Goal: Information Seeking & Learning: Learn about a topic

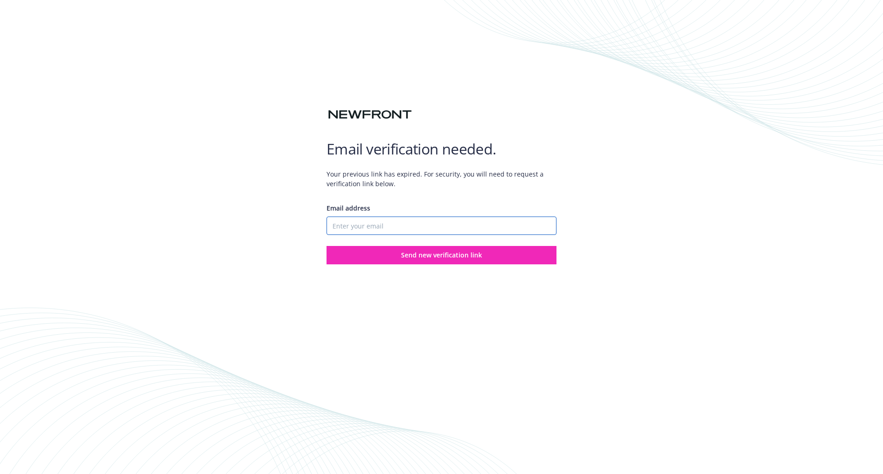
click at [430, 230] on input "Email address" at bounding box center [442, 226] width 230 height 18
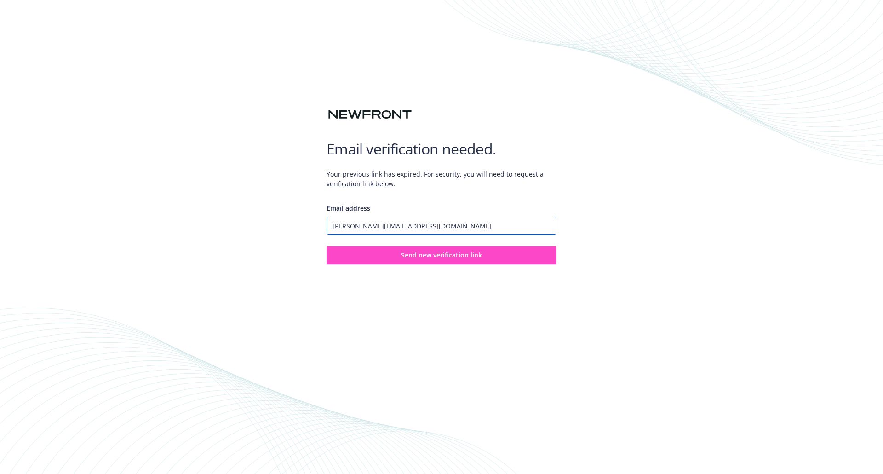
type input "[PERSON_NAME][EMAIL_ADDRESS][DOMAIN_NAME]"
click at [433, 247] on button "Send new verification link" at bounding box center [442, 255] width 230 height 18
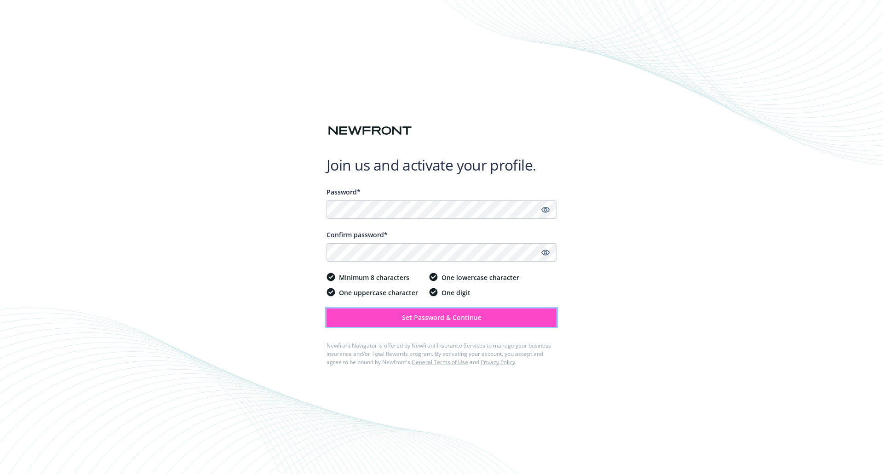
click at [420, 314] on span "Set Password & Continue" at bounding box center [442, 317] width 80 height 9
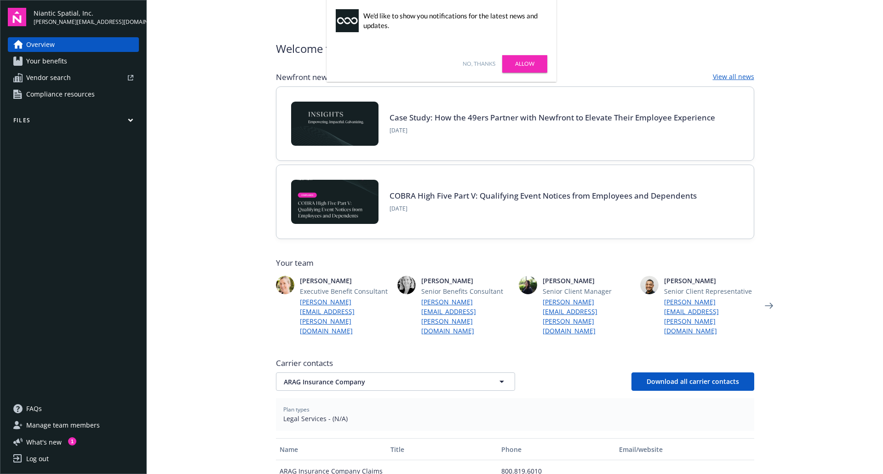
click at [276, 149] on div "Case Study: How the 49ers Partner with Newfront to Elevate Their Employee Exper…" at bounding box center [514, 124] width 477 height 74
click at [533, 58] on link "Allow" at bounding box center [524, 63] width 45 height 17
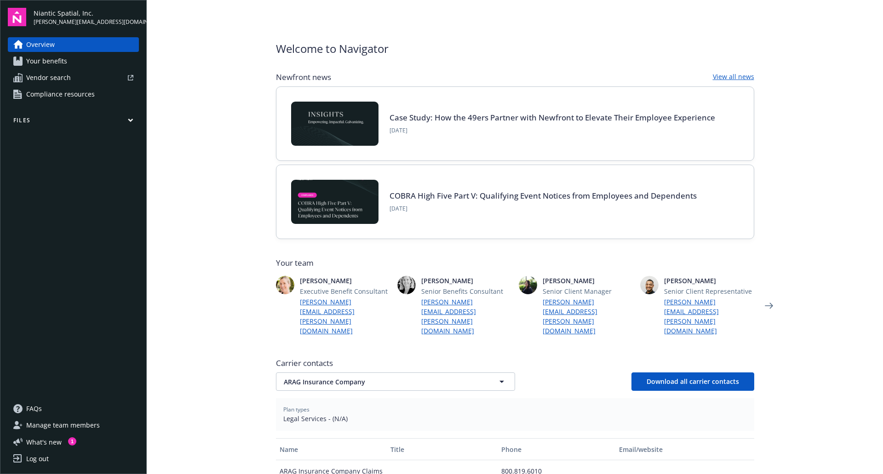
click at [225, 137] on main "Welcome to Navigator Newfront news View all news Case Study: How the 49ers Part…" at bounding box center [515, 237] width 736 height 474
click at [222, 180] on main "Welcome to Navigator Newfront news View all news Case Study: How the 49ers Part…" at bounding box center [515, 237] width 736 height 474
click at [233, 258] on main "Welcome to Navigator Newfront news View all news Case Study: How the 49ers Part…" at bounding box center [515, 237] width 736 height 474
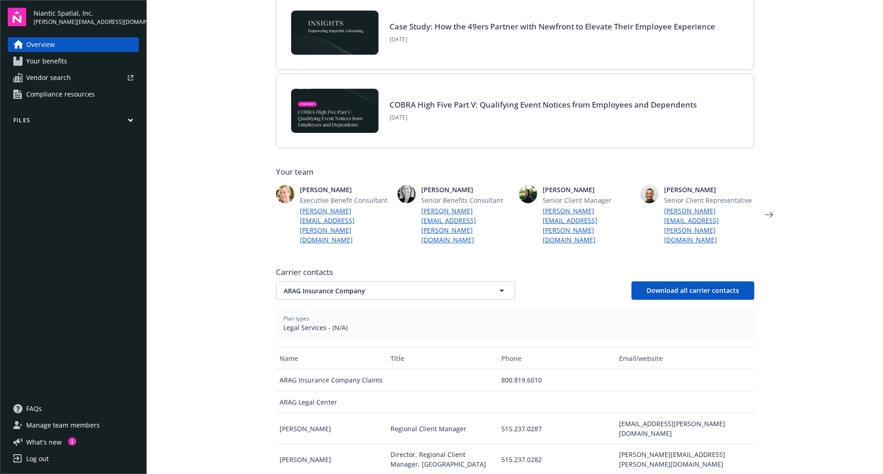
scroll to position [92, 0]
click at [227, 232] on main "Welcome to Navigator Newfront news View all news Case Study: How the 49ers Part…" at bounding box center [515, 237] width 736 height 474
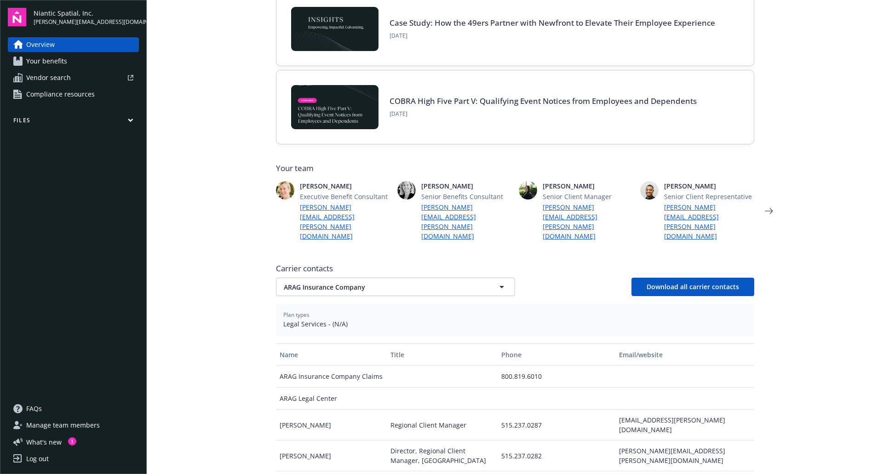
scroll to position [96, 0]
click at [227, 232] on main "Welcome to Navigator Newfront news View all news Case Study: How the 49ers Part…" at bounding box center [515, 237] width 736 height 474
click at [231, 252] on main "Welcome to Navigator Newfront news View all news Case Study: How the 49ers Part…" at bounding box center [515, 237] width 736 height 474
click at [766, 201] on icon "Next" at bounding box center [769, 210] width 15 height 18
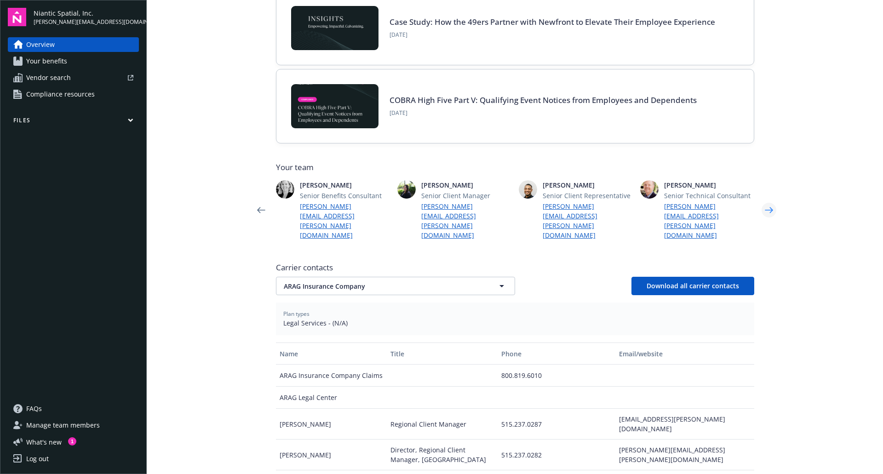
click at [766, 201] on icon "Next" at bounding box center [769, 210] width 15 height 18
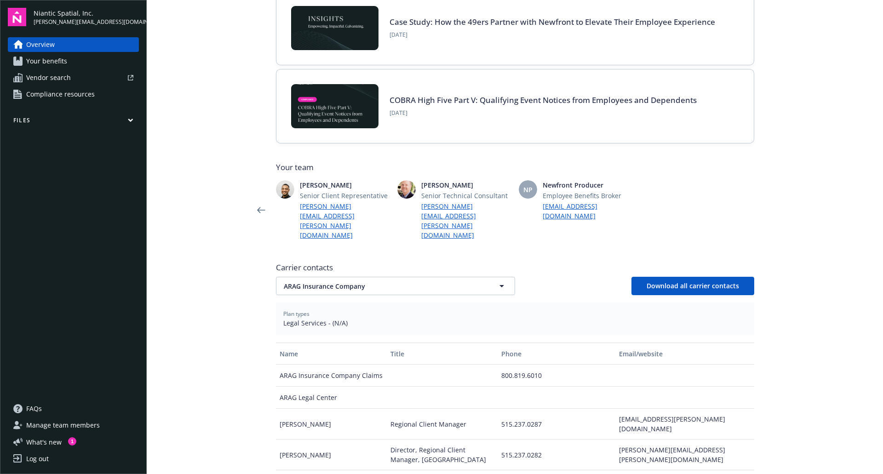
click at [766, 201] on icon "Next" at bounding box center [769, 210] width 15 height 18
click at [257, 207] on icon "Previous" at bounding box center [261, 210] width 8 height 6
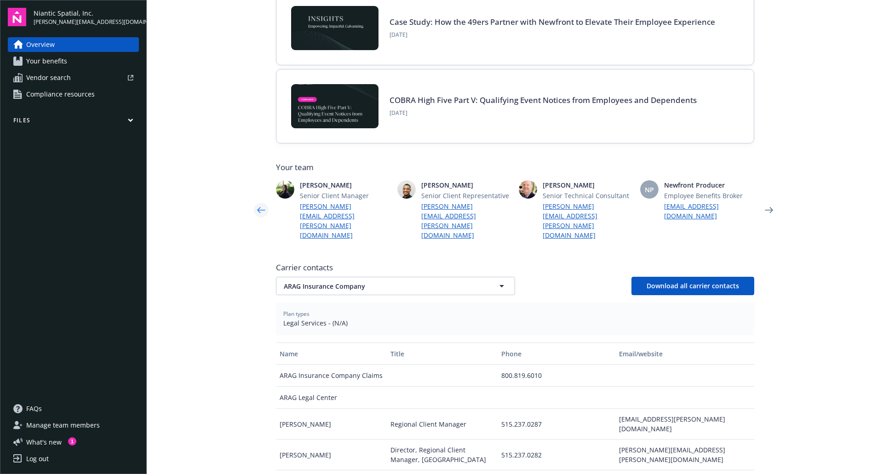
click at [257, 207] on icon "Previous" at bounding box center [261, 210] width 8 height 6
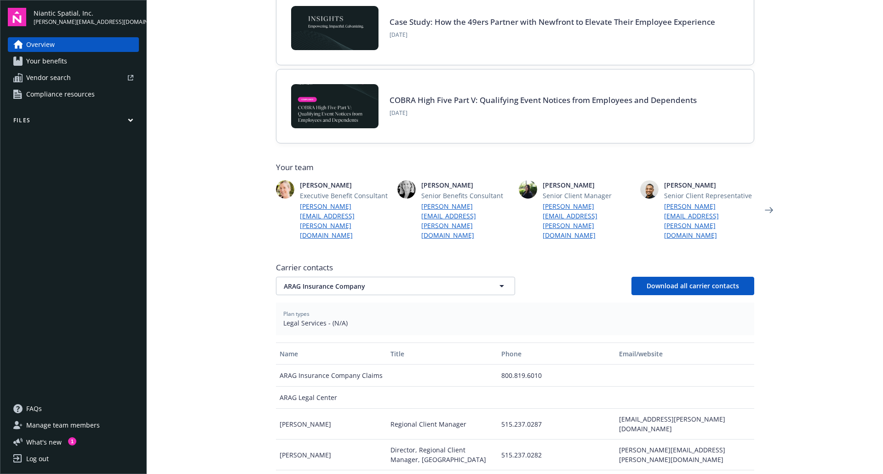
click at [257, 207] on icon "Previous" at bounding box center [261, 210] width 8 height 6
click at [242, 262] on main "Welcome to Navigator Newfront news View all news Case Study: How the 49ers Part…" at bounding box center [515, 237] width 736 height 474
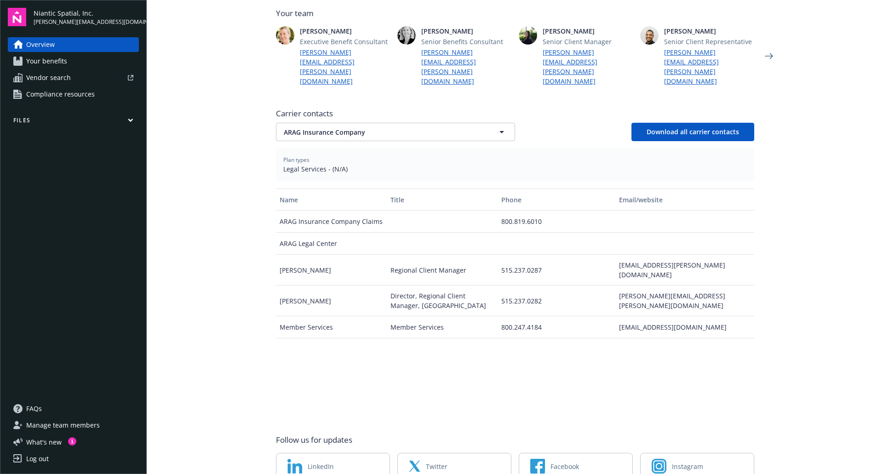
scroll to position [251, 0]
click at [335, 121] on button "ARAG Insurance Company" at bounding box center [395, 130] width 239 height 18
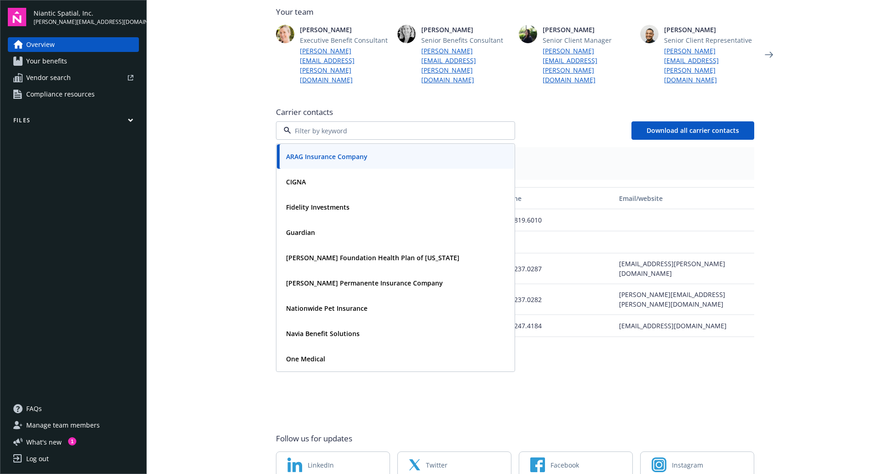
click at [244, 158] on main "Welcome to Navigator Newfront news View all news Case Study: How the 49ers Part…" at bounding box center [515, 237] width 736 height 474
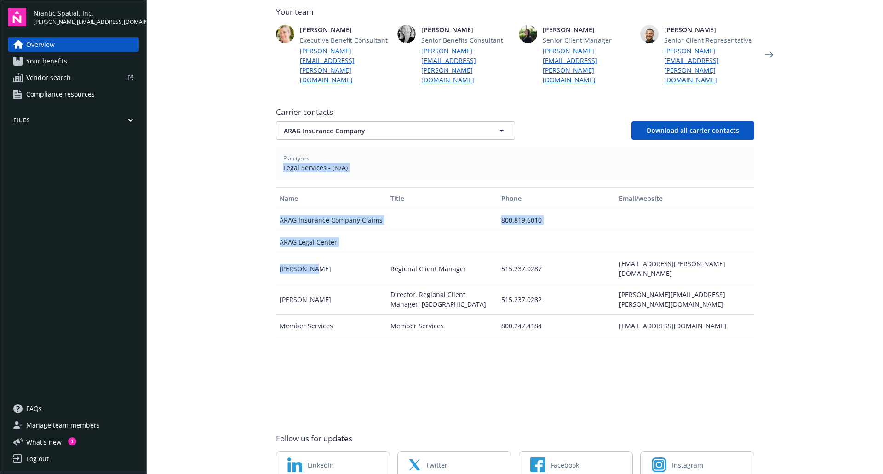
drag, startPoint x: 265, startPoint y: 155, endPoint x: 304, endPoint y: 243, distance: 96.0
click at [304, 243] on div "Welcome to Navigator Newfront news View all news Case Study: How the 49ers Part…" at bounding box center [515, 134] width 500 height 770
click at [304, 253] on div "Bri Jessee" at bounding box center [331, 268] width 111 height 31
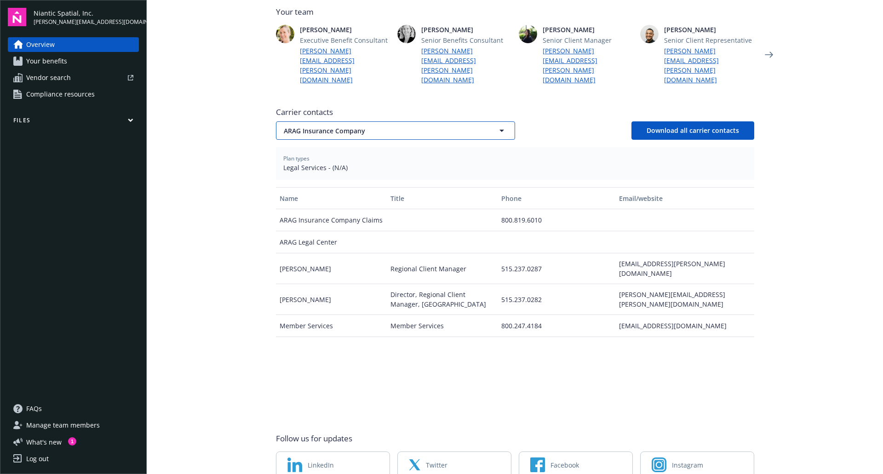
click at [293, 126] on span "ARAG Insurance Company" at bounding box center [379, 131] width 191 height 10
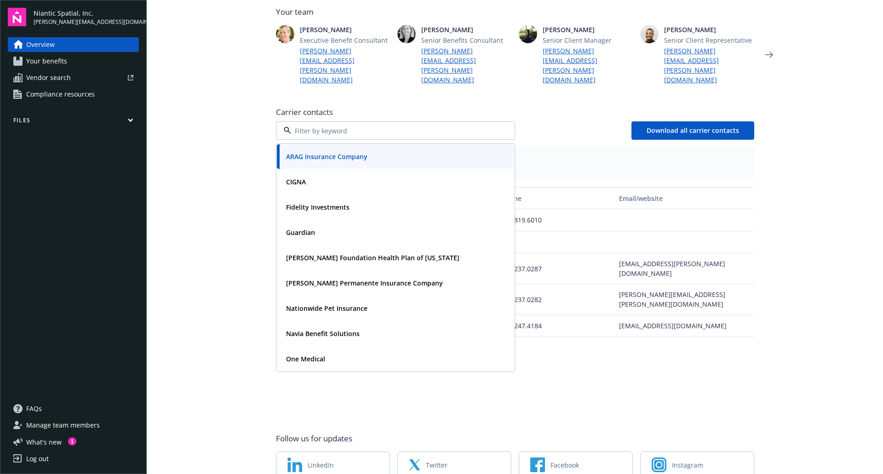
click at [247, 219] on main "Welcome to Navigator Newfront news View all news Case Study: How the 49ers Part…" at bounding box center [515, 237] width 736 height 474
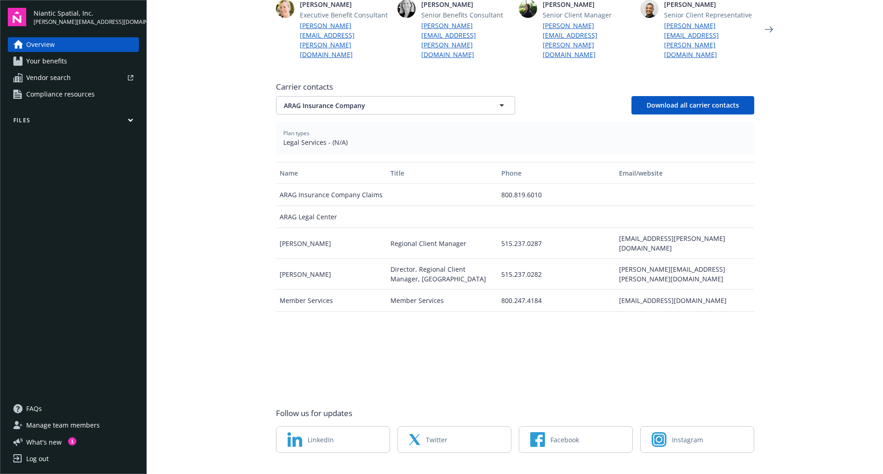
scroll to position [0, 0]
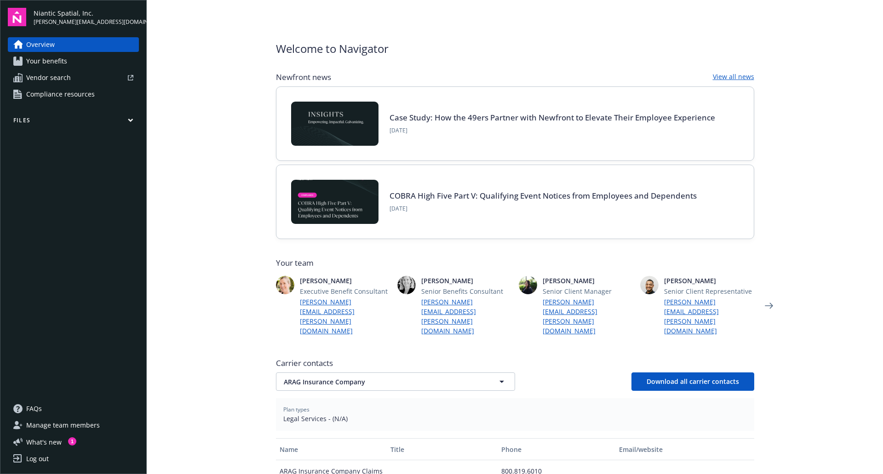
click at [64, 65] on span "Your benefits" at bounding box center [46, 61] width 41 height 15
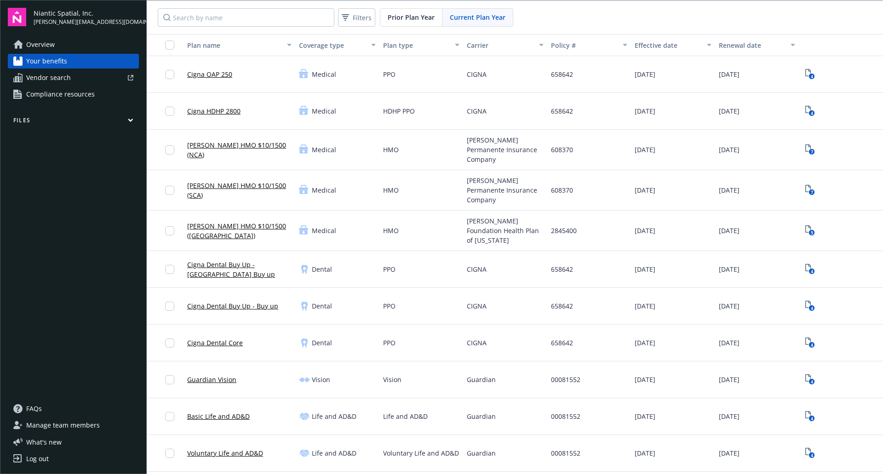
click at [215, 110] on link "Cigna HDHP 2800" at bounding box center [213, 111] width 53 height 10
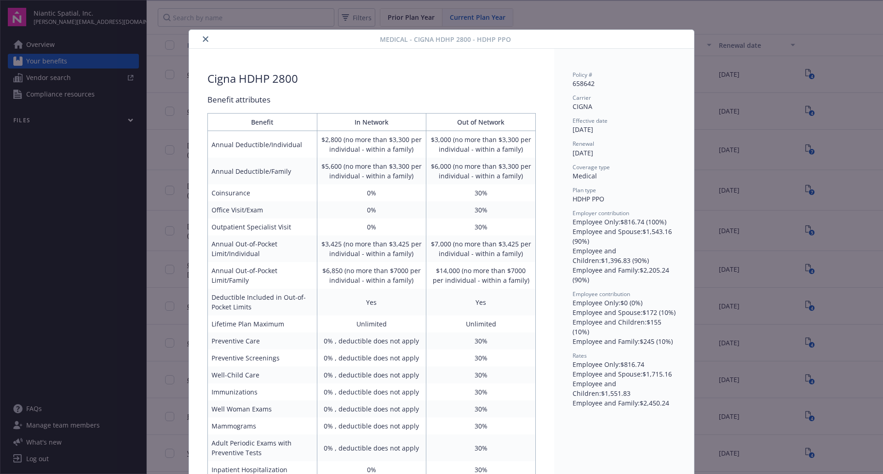
scroll to position [28, 0]
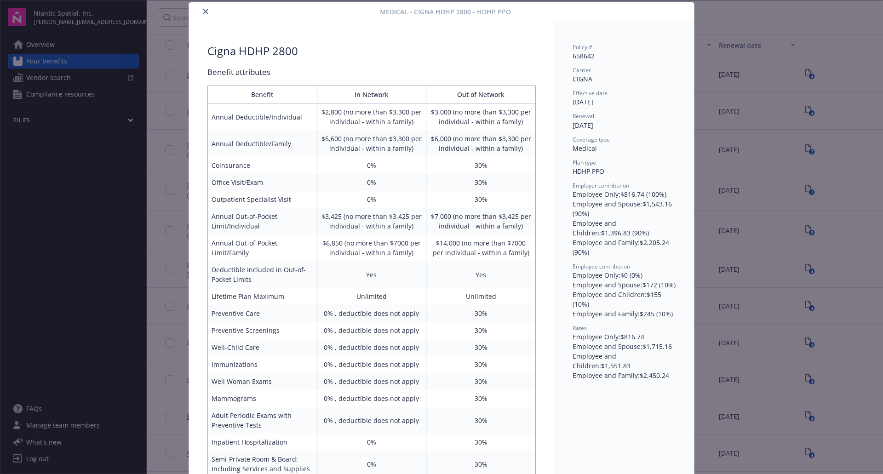
click at [595, 115] on div "Renewal" at bounding box center [624, 116] width 103 height 8
click at [740, 158] on div "Medical - Cigna HDHP 2800 - HDHP PPO Cigna HDHP 2800 Benefit attributes Benefit…" at bounding box center [441, 237] width 883 height 474
click at [180, 114] on div "Medical - Cigna HDHP 2800 - HDHP PPO Cigna HDHP 2800 Benefit attributes Benefit…" at bounding box center [441, 237] width 883 height 474
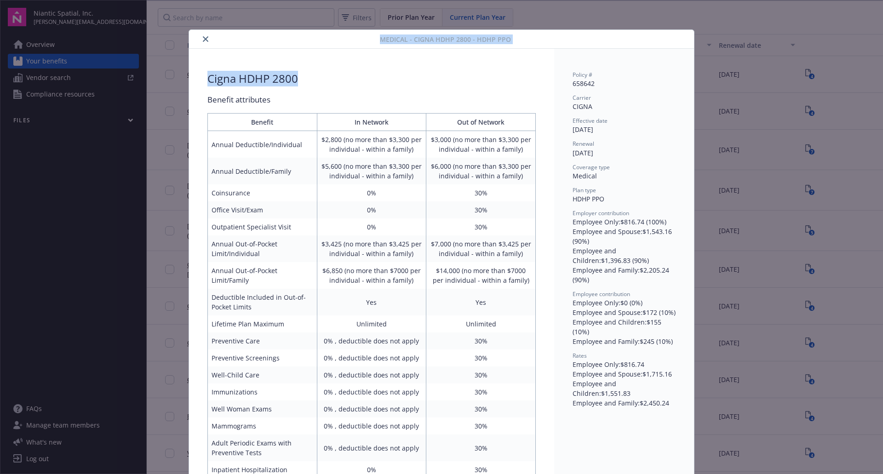
drag, startPoint x: 152, startPoint y: 98, endPoint x: 201, endPoint y: 42, distance: 74.6
click at [201, 42] on div "Medical - Cigna HDHP 2800 - HDHP PPO Cigna HDHP 2800 Benefit attributes Benefit…" at bounding box center [441, 237] width 883 height 474
click at [201, 42] on button "close" at bounding box center [205, 39] width 11 height 11
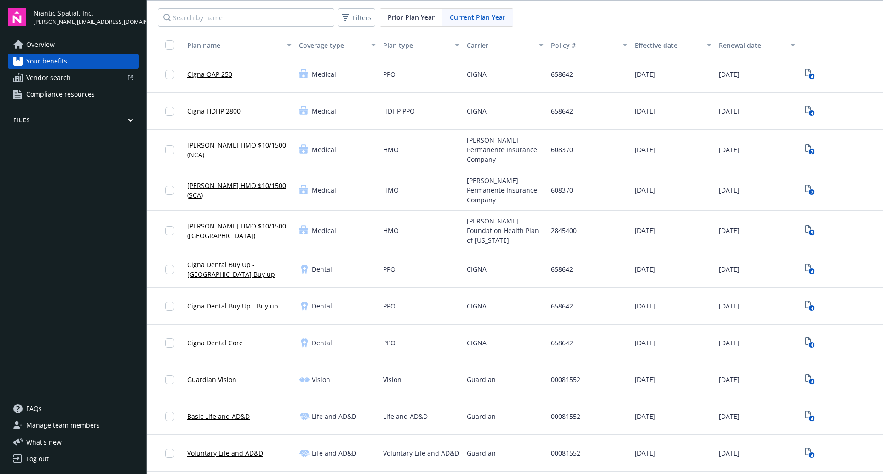
click at [65, 73] on span "Vendor search" at bounding box center [48, 77] width 45 height 15
click at [63, 100] on span "Compliance resources" at bounding box center [60, 94] width 69 height 15
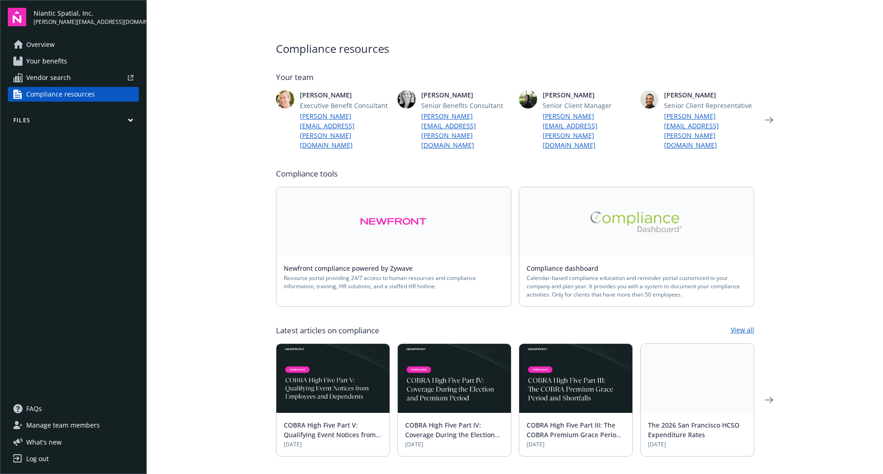
click at [235, 186] on main "Compliance resources Your team Robin Hendry Executive Benefit Consultant robin.…" at bounding box center [515, 237] width 736 height 474
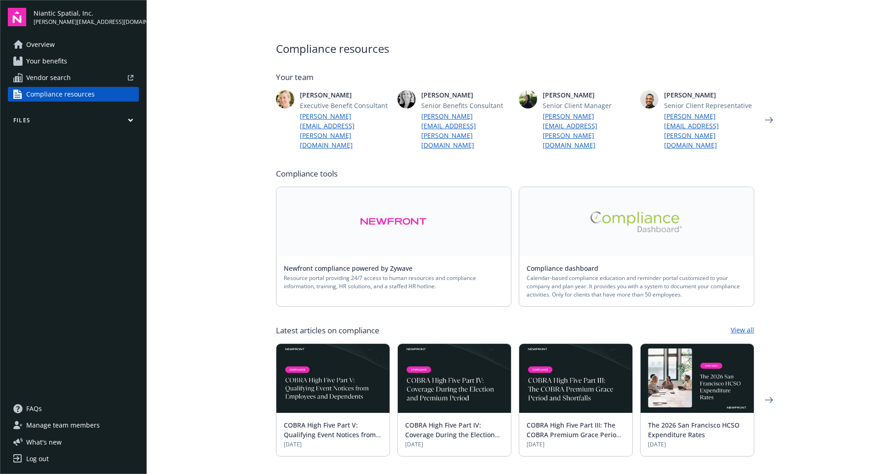
click at [90, 44] on link "Overview" at bounding box center [73, 44] width 131 height 15
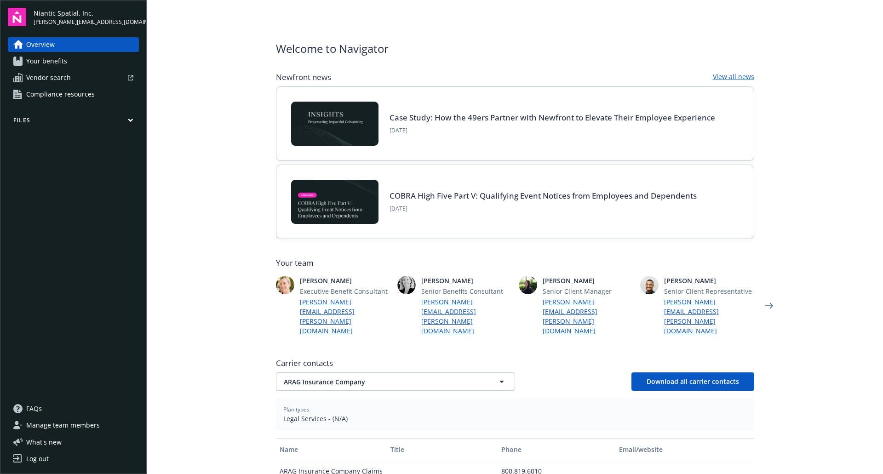
click at [794, 56] on main "Welcome to Navigator Newfront news View all news Case Study: How the 49ers Part…" at bounding box center [515, 237] width 736 height 474
drag, startPoint x: 798, startPoint y: 6, endPoint x: 781, endPoint y: 203, distance: 197.7
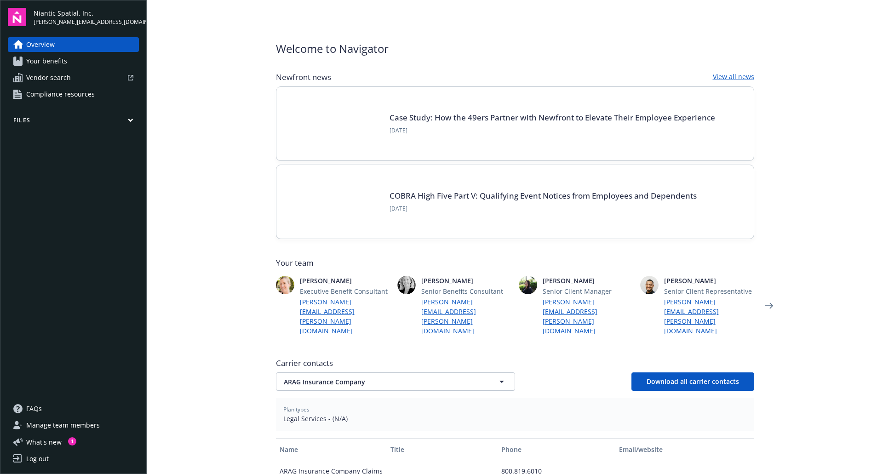
scroll to position [39, 0]
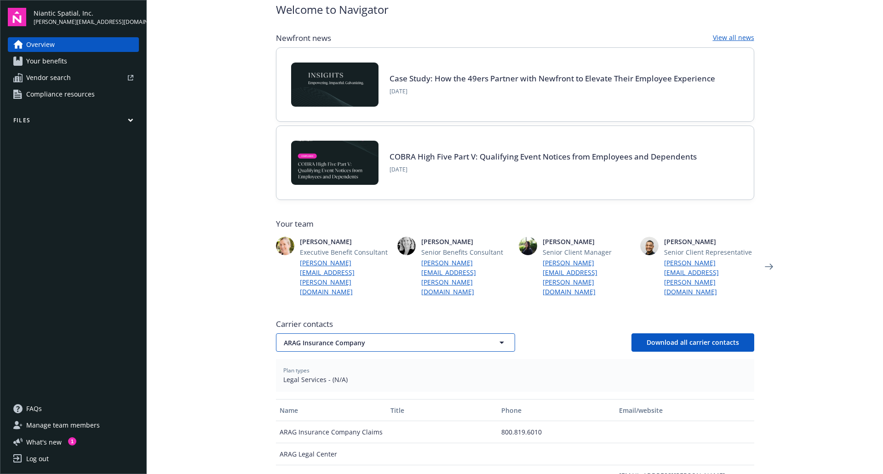
click at [331, 338] on span "ARAG Insurance Company" at bounding box center [379, 343] width 191 height 10
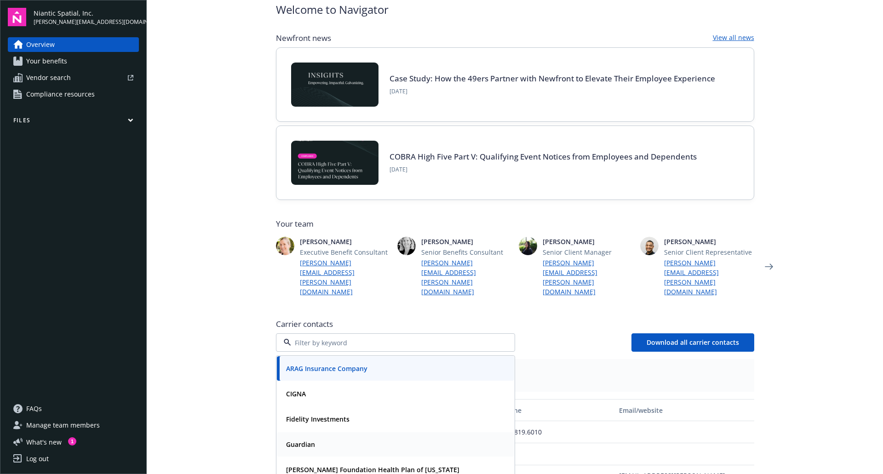
click at [305, 440] on strong "Guardian" at bounding box center [300, 444] width 29 height 9
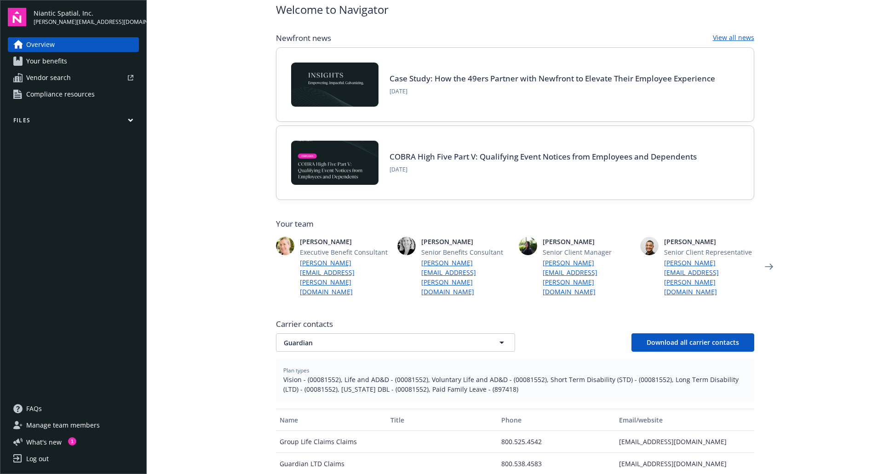
click at [212, 385] on main "Welcome to Navigator Newfront news View all news Case Study: How the 49ers Part…" at bounding box center [515, 237] width 736 height 474
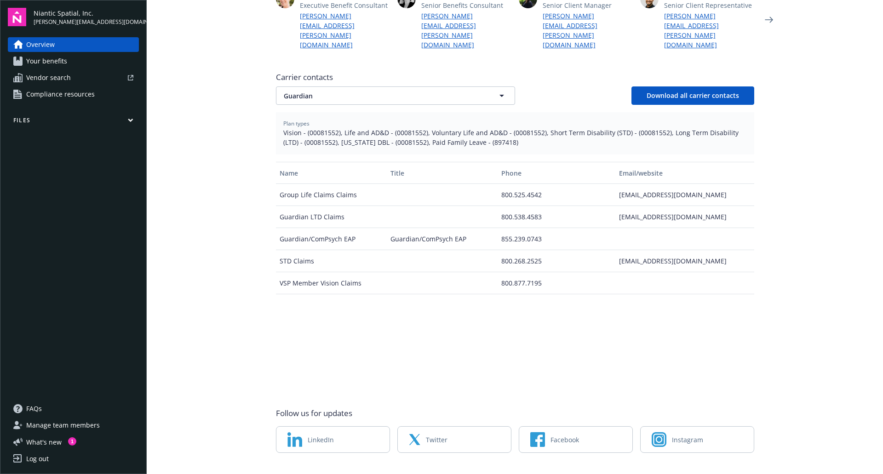
click at [340, 184] on div "Group Life Claims Claims" at bounding box center [331, 195] width 111 height 22
click at [419, 228] on div "Guardian/ComPsych EAP" at bounding box center [442, 239] width 111 height 22
drag, startPoint x: 344, startPoint y: 116, endPoint x: 326, endPoint y: 70, distance: 49.4
click at [326, 70] on div "Carrier contacts Guardian Download all carrier contacts Plan types Vision - (00…" at bounding box center [515, 229] width 478 height 322
click at [326, 86] on button "Guardian" at bounding box center [395, 95] width 239 height 18
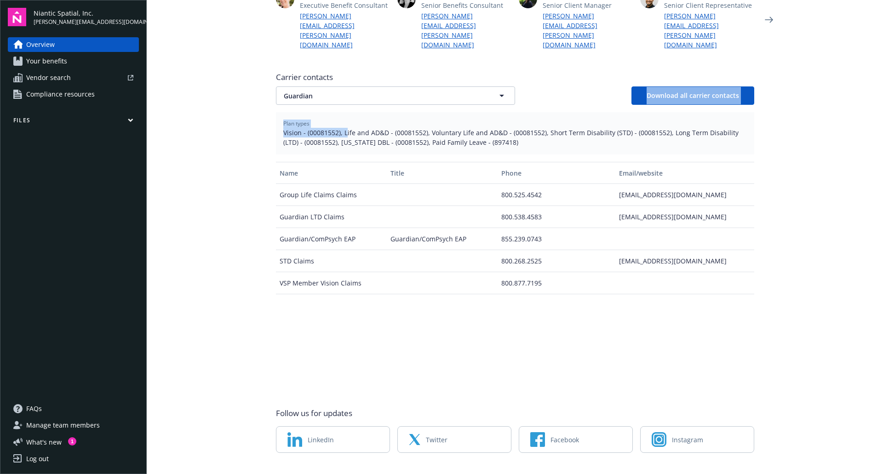
type input "Guardian"
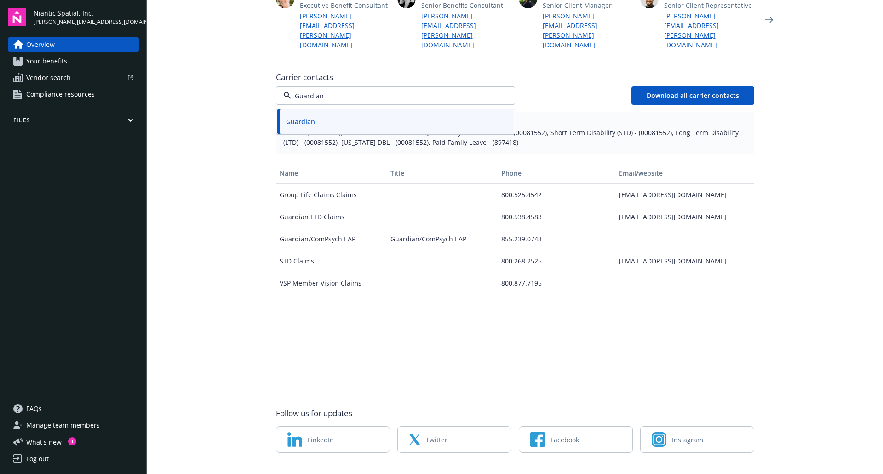
click at [333, 91] on input "Guardian" at bounding box center [393, 96] width 205 height 10
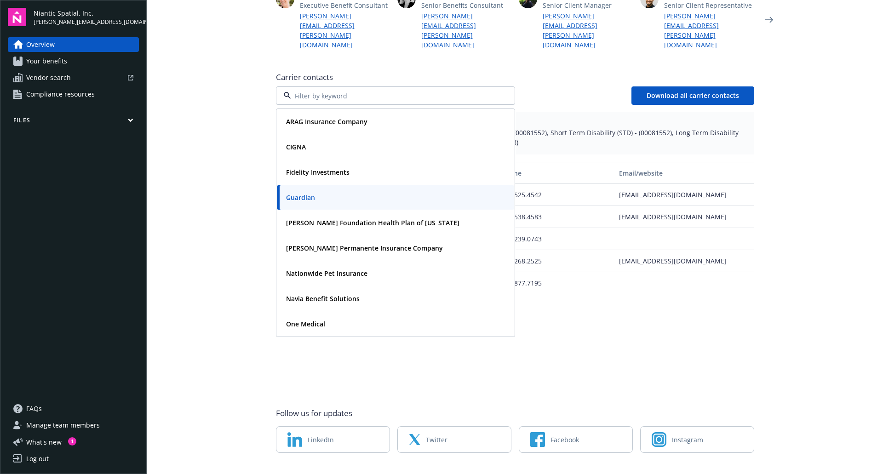
click at [235, 110] on main "Welcome to Navigator Newfront news View all news Case Study: How the 49ers Part…" at bounding box center [515, 237] width 736 height 474
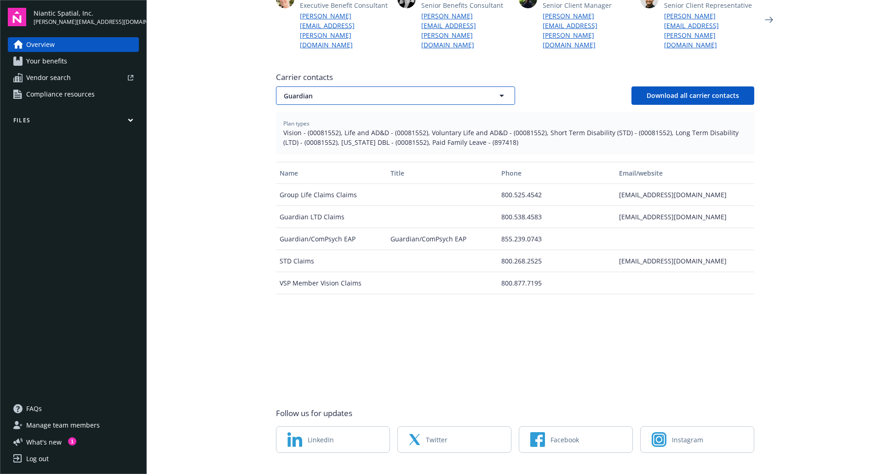
click at [320, 86] on button "Guardian" at bounding box center [395, 95] width 239 height 18
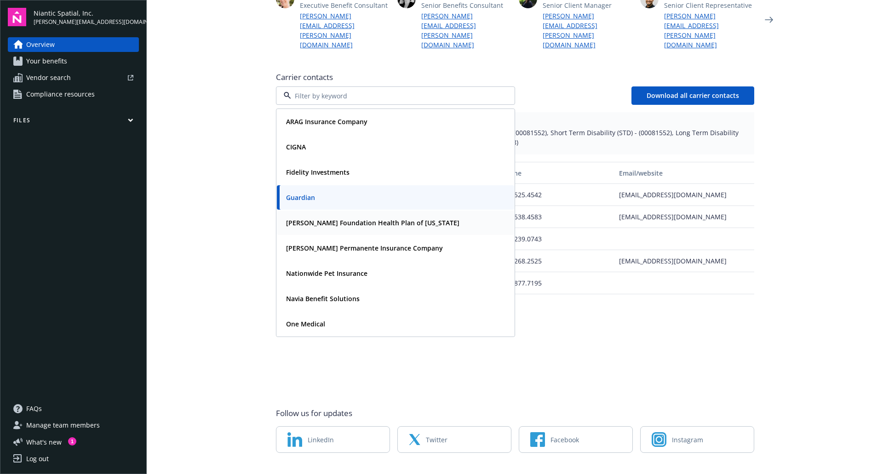
click at [337, 219] on strong "Kaiser Foundation Health Plan of Washington" at bounding box center [372, 223] width 173 height 9
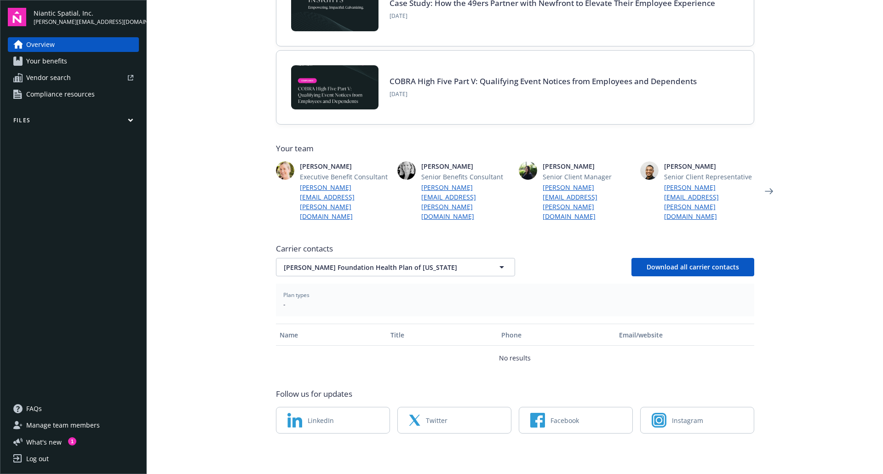
scroll to position [95, 0]
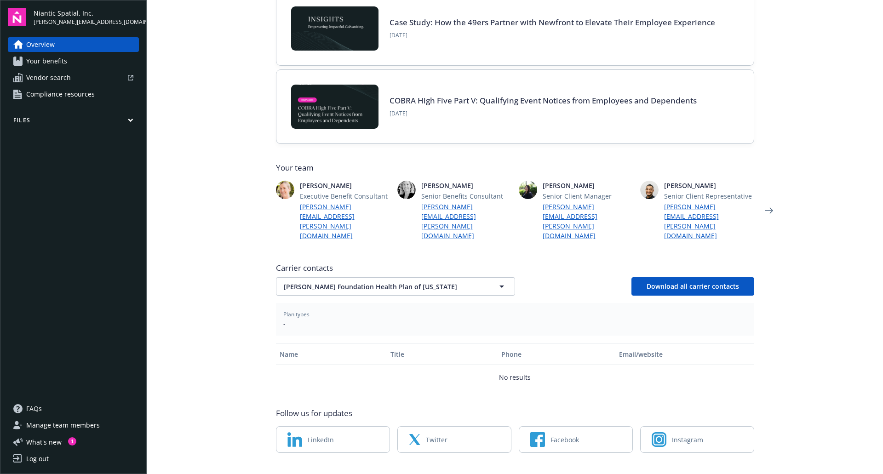
click at [236, 254] on main "Welcome to Navigator Newfront news View all news Case Study: How the 49ers Part…" at bounding box center [515, 237] width 736 height 474
click at [283, 350] on div "Name" at bounding box center [332, 355] width 104 height 10
click at [241, 325] on main "Welcome to Navigator Newfront news View all news Case Study: How the 49ers Part…" at bounding box center [515, 237] width 736 height 474
click at [132, 121] on icon "button" at bounding box center [130, 120] width 4 height 2
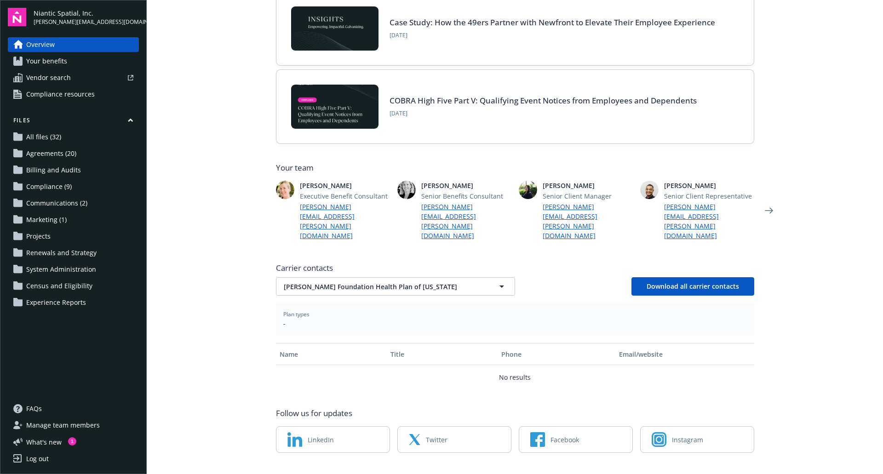
click at [88, 138] on link "All files (32)" at bounding box center [73, 137] width 131 height 15
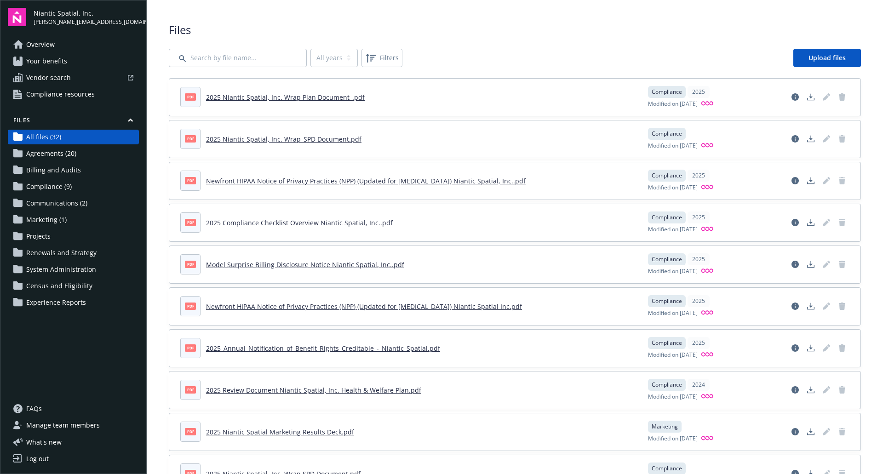
click at [58, 152] on span "Agreements (20)" at bounding box center [51, 153] width 50 height 15
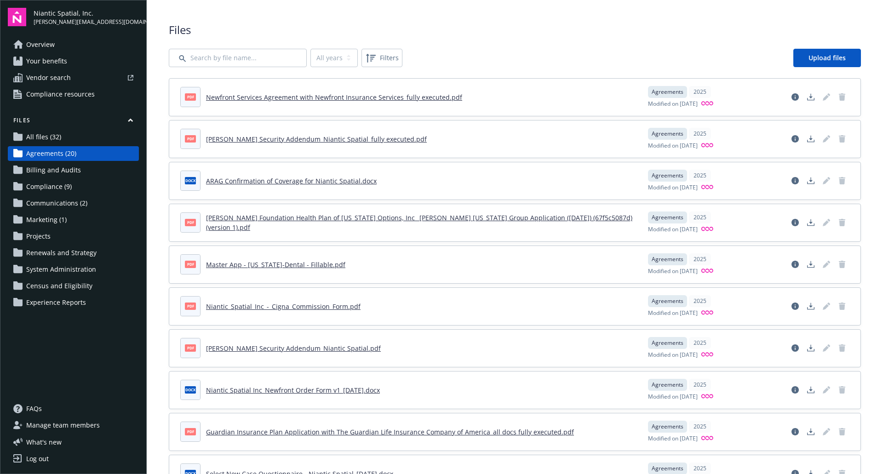
click at [32, 166] on span "Billing and Audits" at bounding box center [53, 170] width 55 height 15
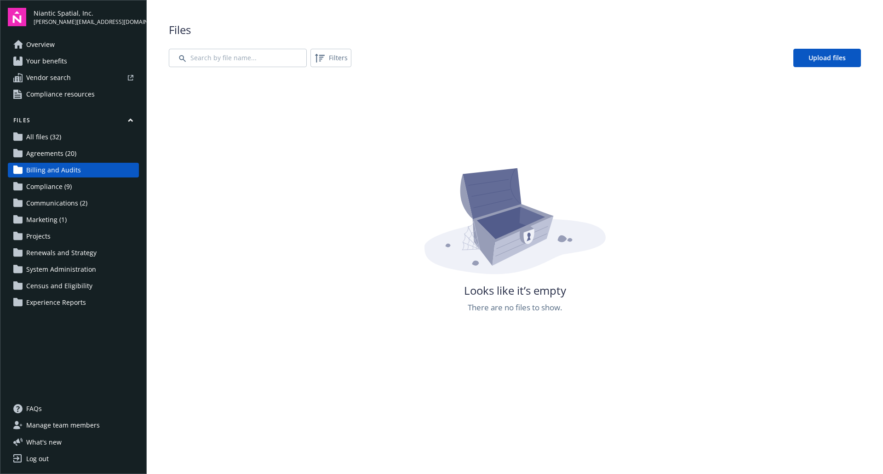
click at [55, 134] on span "All files (32)" at bounding box center [43, 137] width 35 height 15
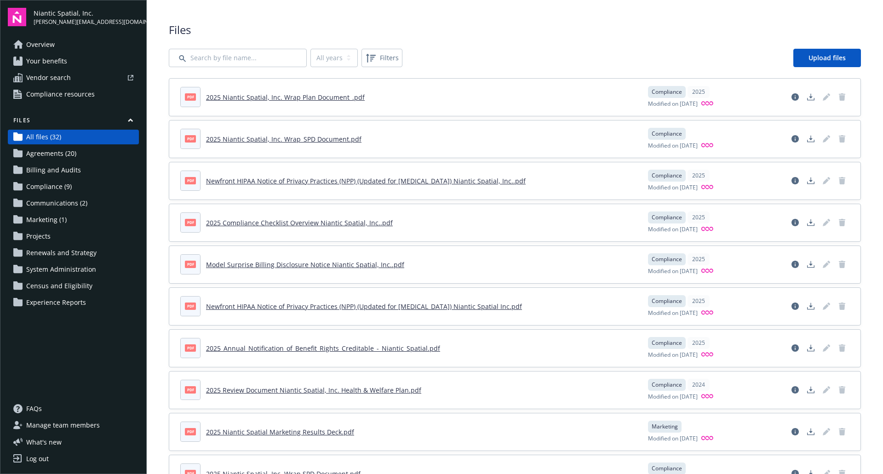
click at [63, 211] on span "Communications (2)" at bounding box center [56, 203] width 61 height 15
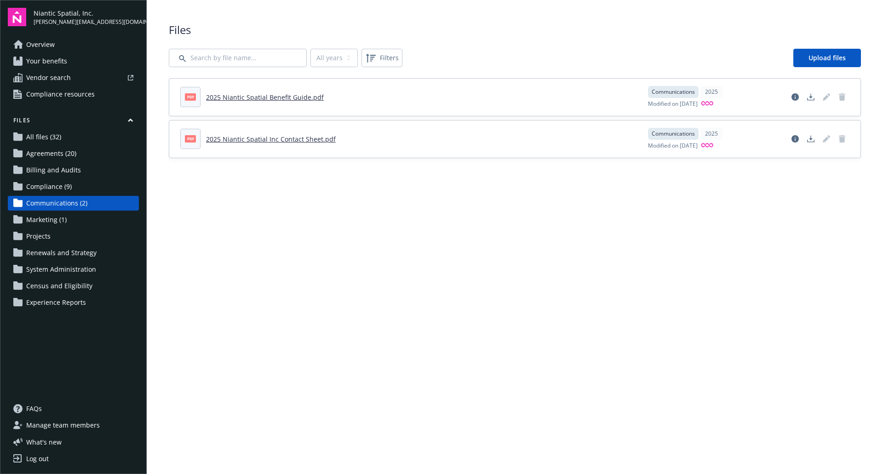
click at [241, 97] on link "2025 Niantic Spatial Benefit Guide.pdf" at bounding box center [265, 97] width 118 height 9
drag, startPoint x: 69, startPoint y: 277, endPoint x: 69, endPoint y: 270, distance: 6.9
click at [69, 270] on div "Files All files (32) Agreements (20) Billing and Audits Compliance (9) Communic…" at bounding box center [73, 213] width 131 height 194
click at [69, 270] on span "System Administration" at bounding box center [61, 269] width 70 height 15
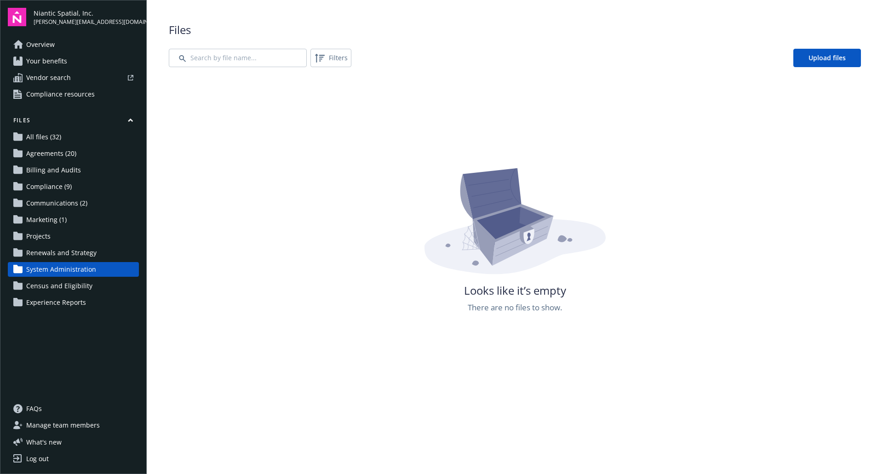
click at [34, 135] on span "All files (32)" at bounding box center [43, 137] width 35 height 15
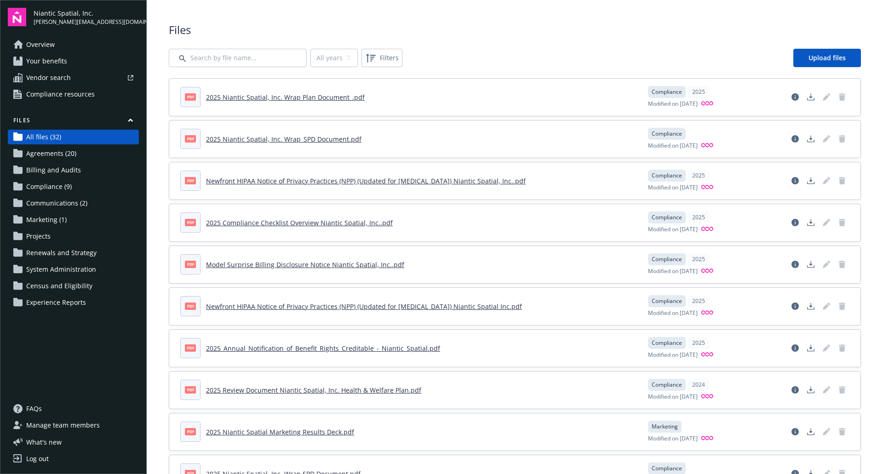
click at [51, 157] on span "Agreements (20)" at bounding box center [51, 153] width 50 height 15
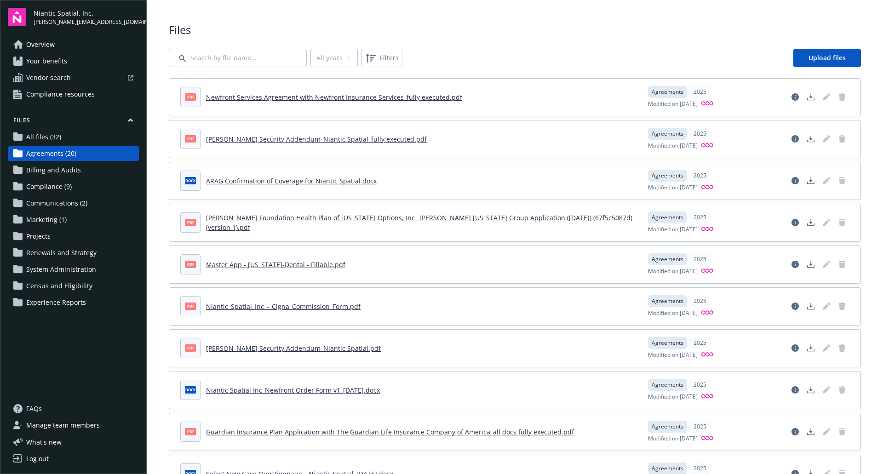
click at [55, 45] on link "Overview" at bounding box center [73, 44] width 131 height 15
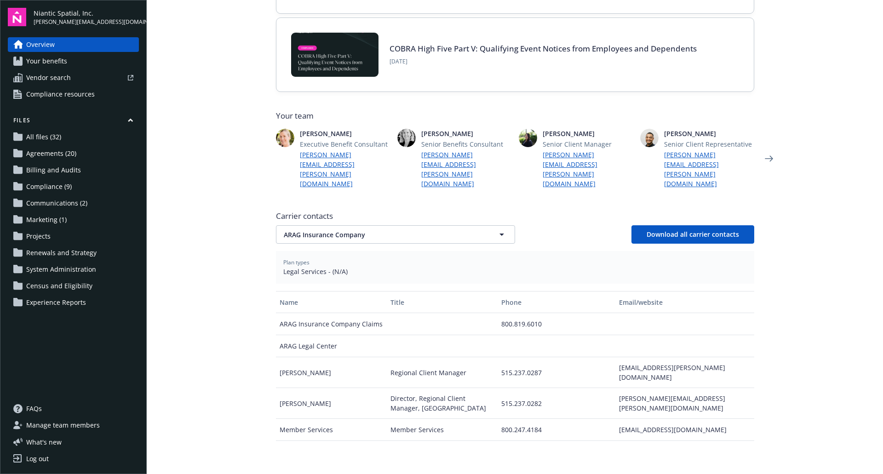
scroll to position [148, 0]
click at [315, 230] on span "ARAG Insurance Company" at bounding box center [379, 235] width 191 height 10
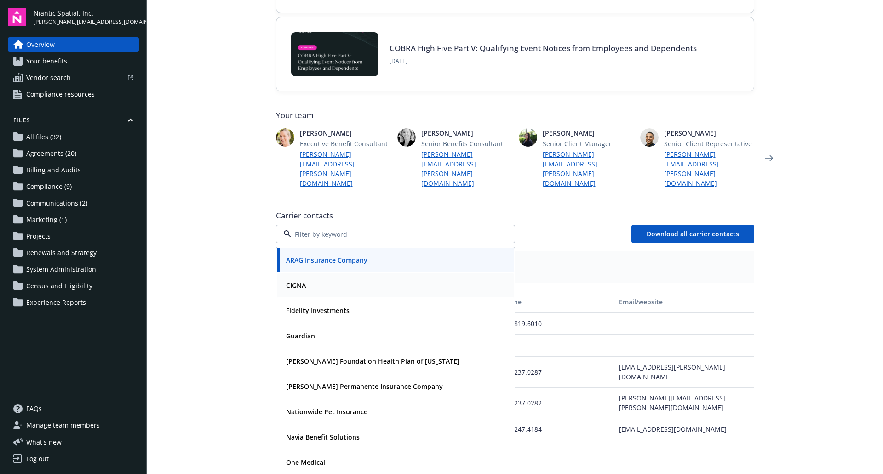
click at [355, 279] on div "CIGNA" at bounding box center [395, 285] width 226 height 13
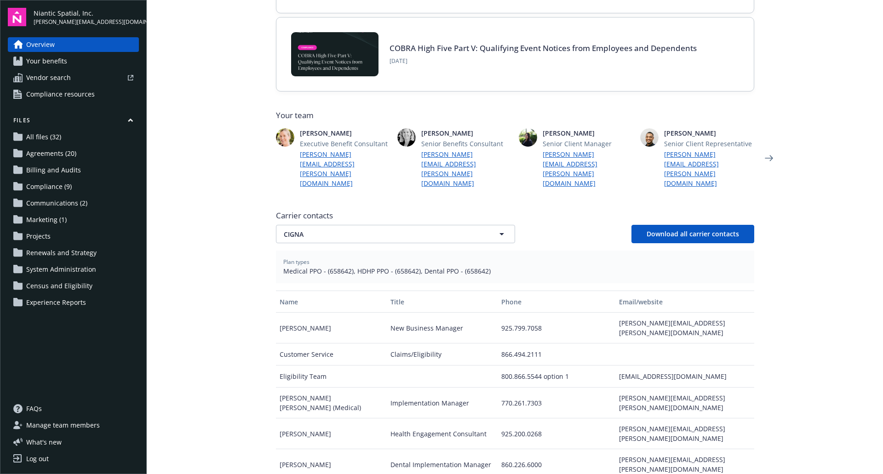
scroll to position [210, 0]
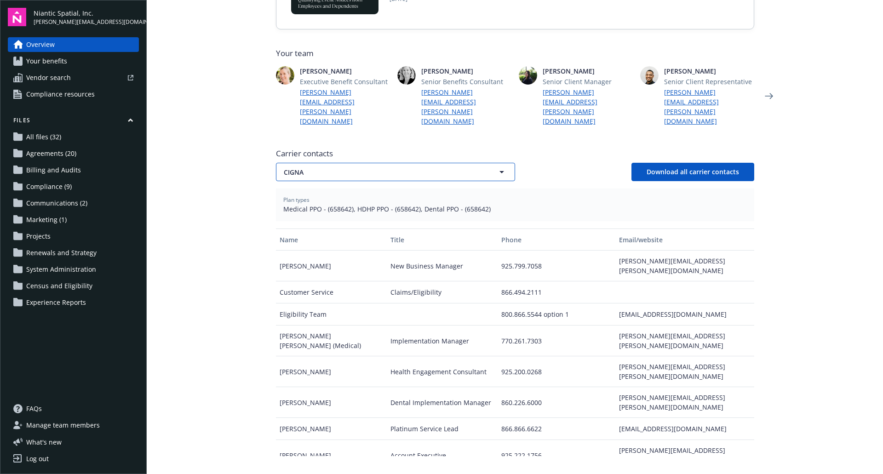
click at [319, 167] on span "CIGNA" at bounding box center [379, 172] width 191 height 10
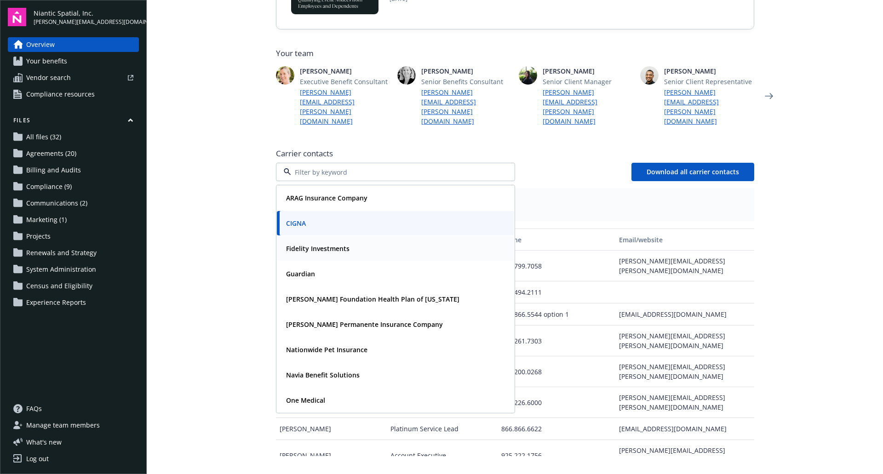
click at [315, 244] on strong "Fidelity Investments" at bounding box center [317, 248] width 63 height 9
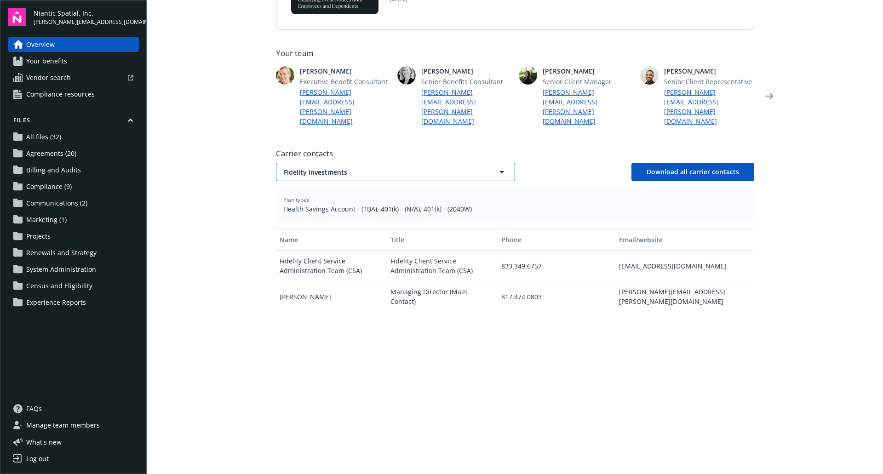
click at [324, 167] on span "Fidelity Investments" at bounding box center [379, 172] width 191 height 10
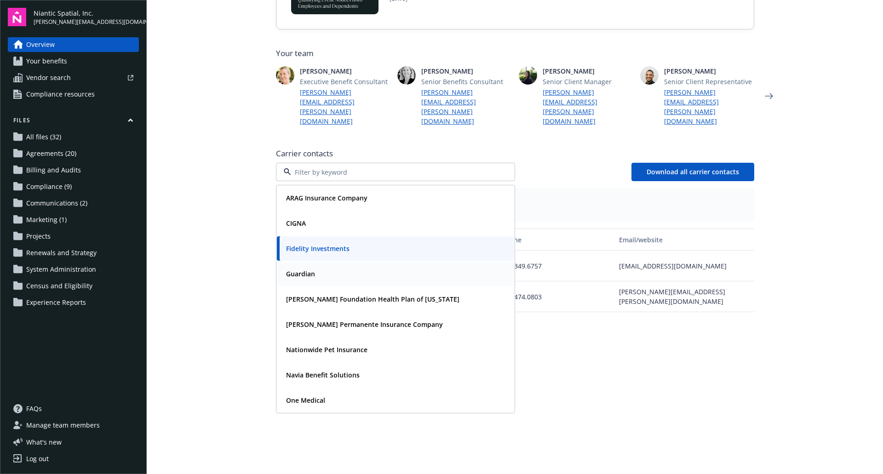
click at [321, 267] on div "Guardian" at bounding box center [395, 273] width 226 height 13
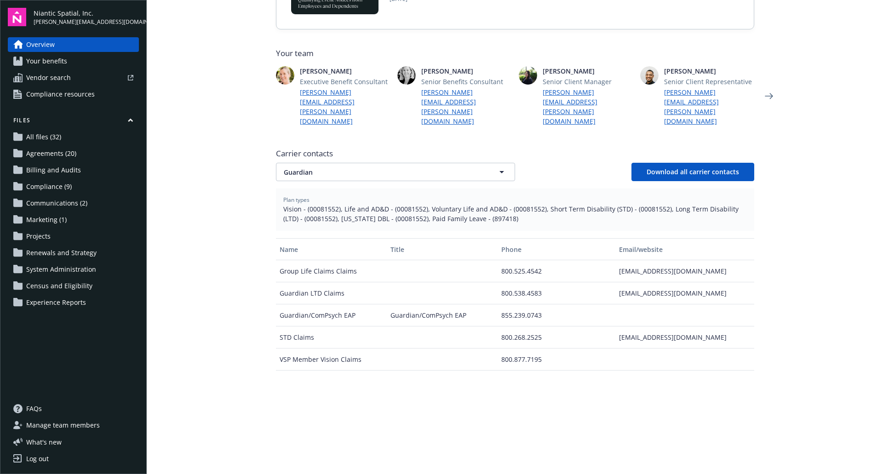
click at [224, 205] on main "Welcome to Navigator Newfront news View all news Case Study: How the 49ers Part…" at bounding box center [515, 237] width 736 height 474
drag, startPoint x: 309, startPoint y: 140, endPoint x: 303, endPoint y: 157, distance: 17.5
click at [303, 157] on div "Carrier contacts Guardian Download all carrier contacts" at bounding box center [515, 164] width 478 height 33
click at [303, 167] on span "Guardian" at bounding box center [379, 172] width 191 height 10
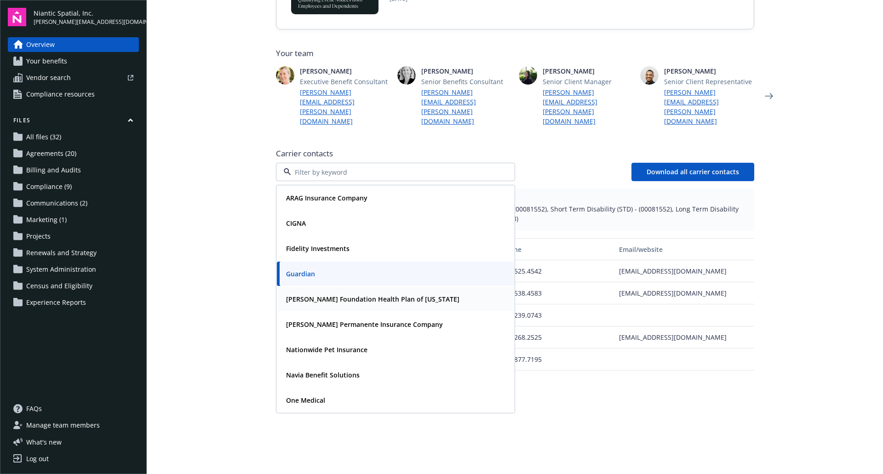
click at [326, 295] on strong "Kaiser Foundation Health Plan of Washington" at bounding box center [372, 299] width 173 height 9
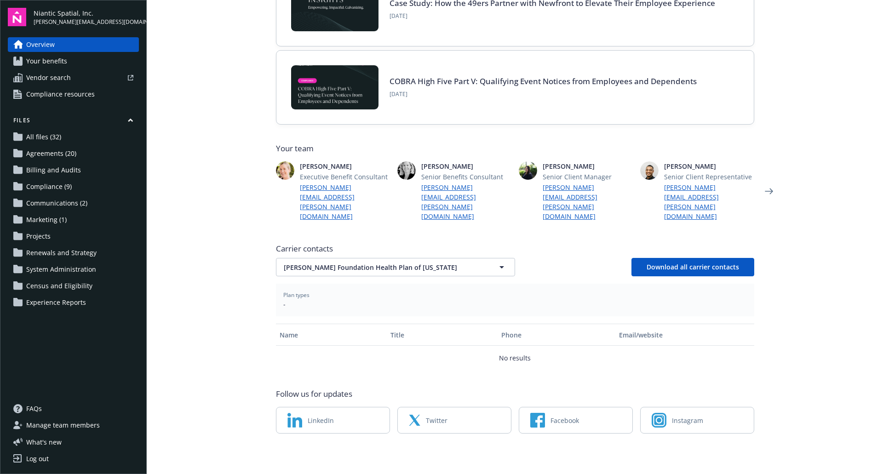
scroll to position [95, 0]
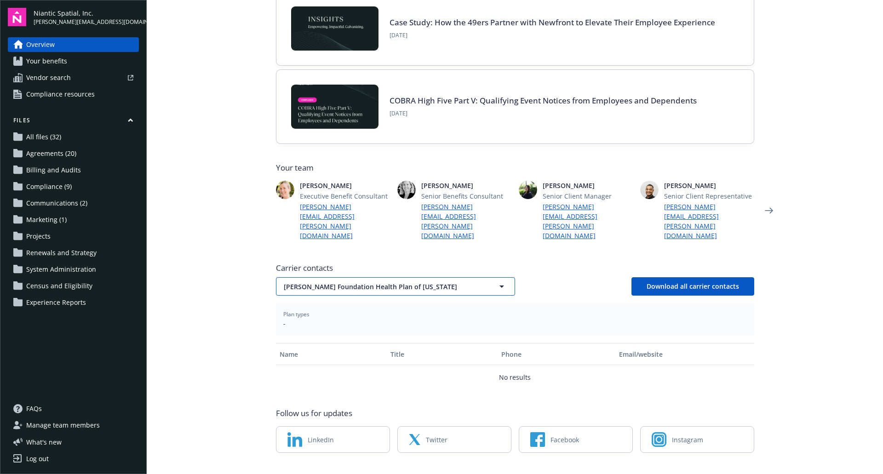
click at [315, 282] on span "Kaiser Foundation Health Plan of Washington" at bounding box center [379, 287] width 191 height 10
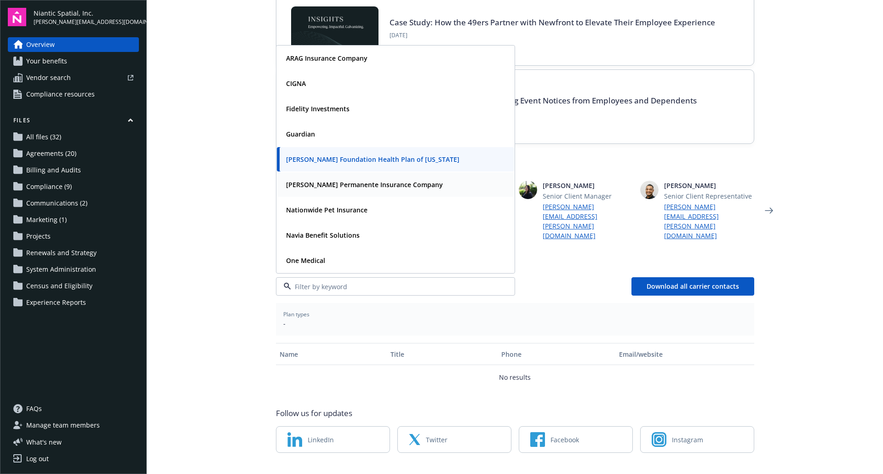
click at [335, 178] on div "Kaiser Permanente Insurance Company" at bounding box center [363, 184] width 162 height 13
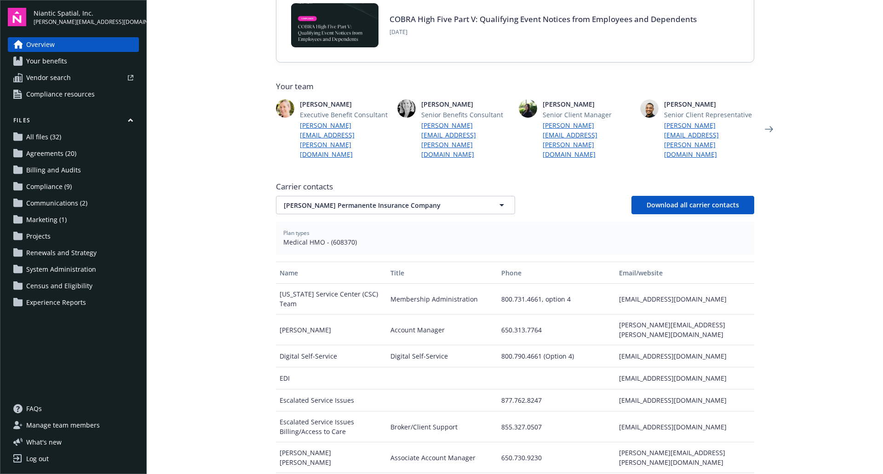
scroll to position [177, 0]
click at [311, 200] on span "Kaiser Permanente Insurance Company" at bounding box center [379, 205] width 191 height 10
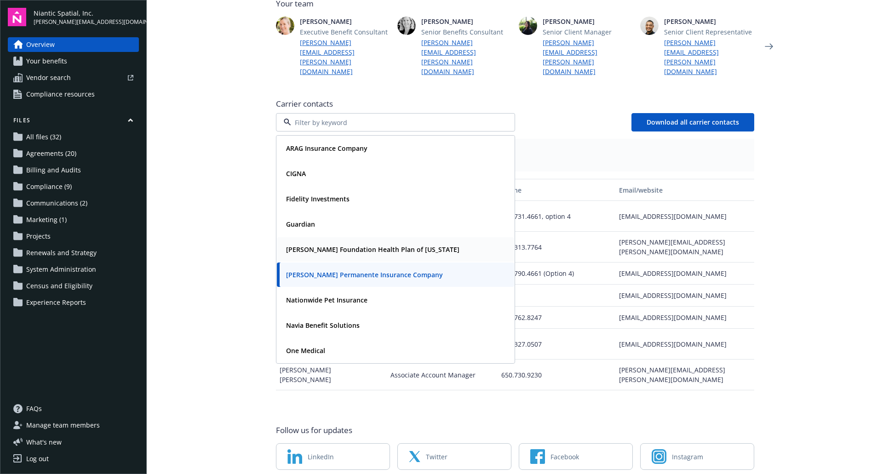
scroll to position [260, 0]
click at [320, 295] on strong "Nationwide Pet Insurance" at bounding box center [326, 299] width 81 height 9
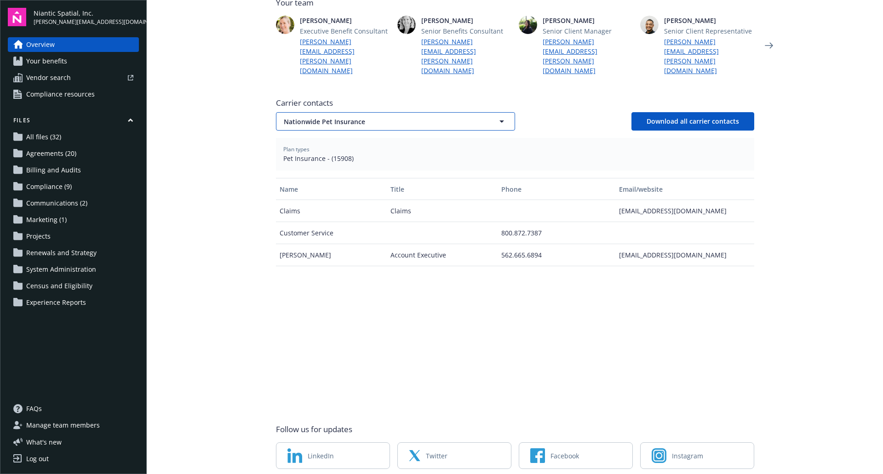
click at [314, 112] on button "Nationwide Pet Insurance" at bounding box center [395, 121] width 239 height 18
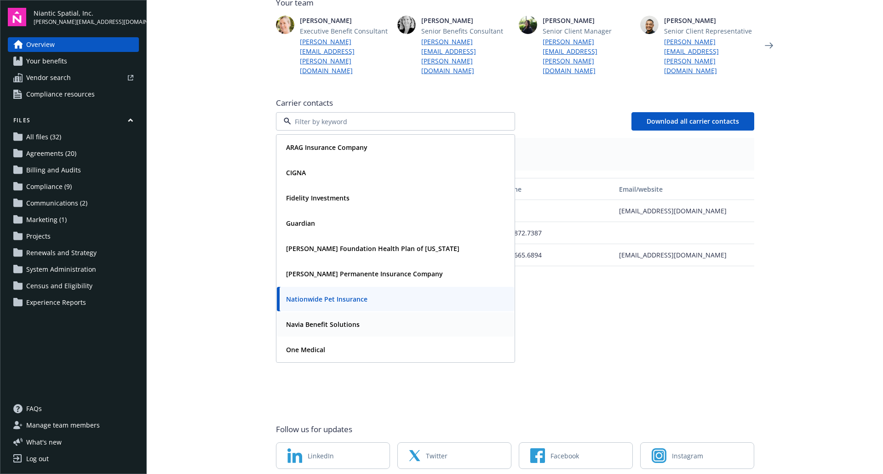
click at [316, 320] on strong "Navia Benefit Solutions" at bounding box center [323, 324] width 74 height 9
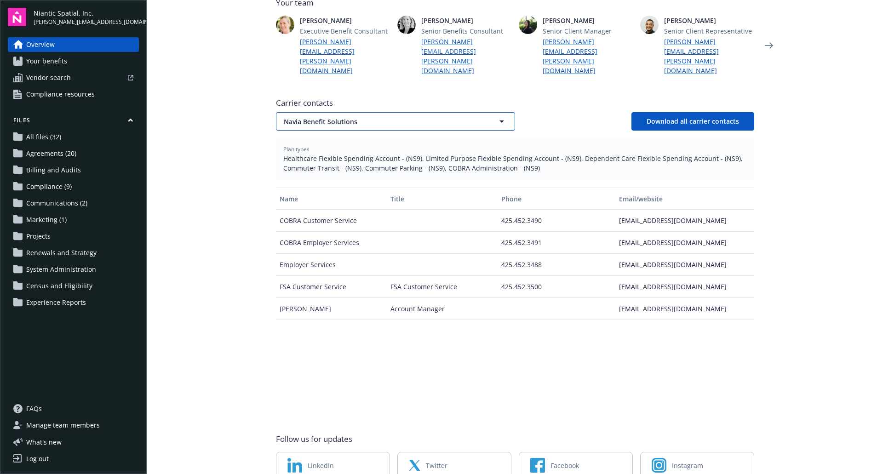
click at [316, 117] on span "Navia Benefit Solutions" at bounding box center [379, 122] width 191 height 10
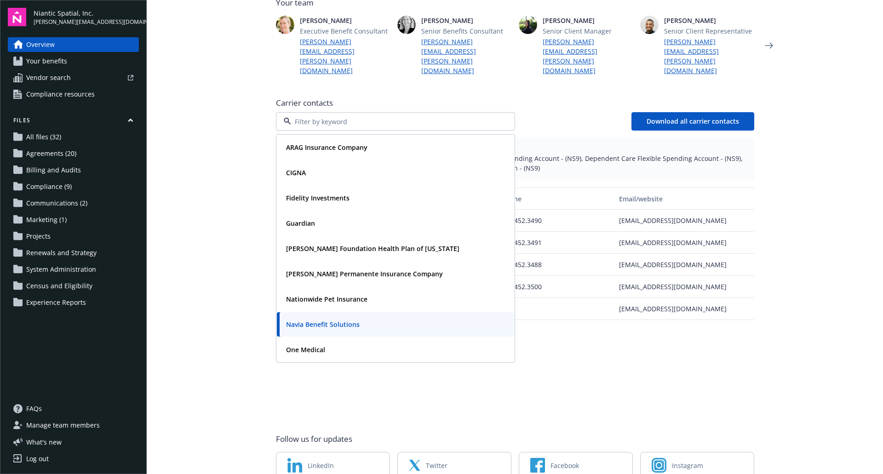
click at [236, 231] on main "Welcome to Navigator Newfront news View all news Case Study: How the 49ers Part…" at bounding box center [515, 237] width 736 height 474
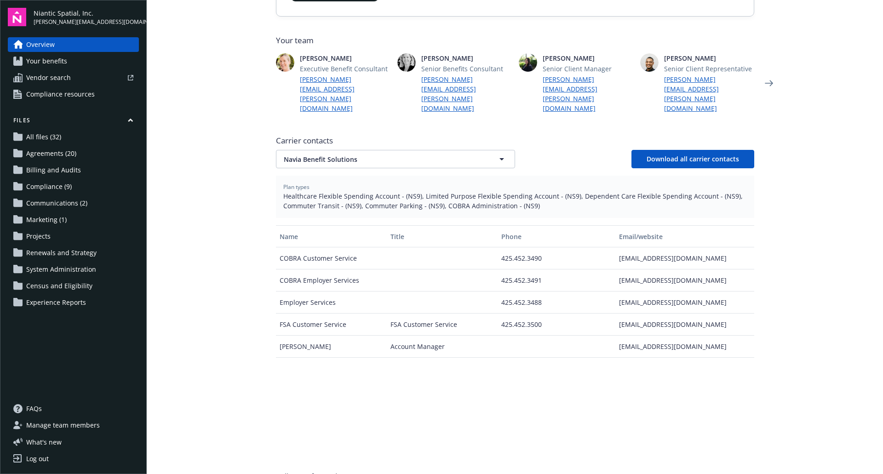
scroll to position [222, 0]
click at [329, 155] on span "Navia Benefit Solutions" at bounding box center [379, 160] width 191 height 10
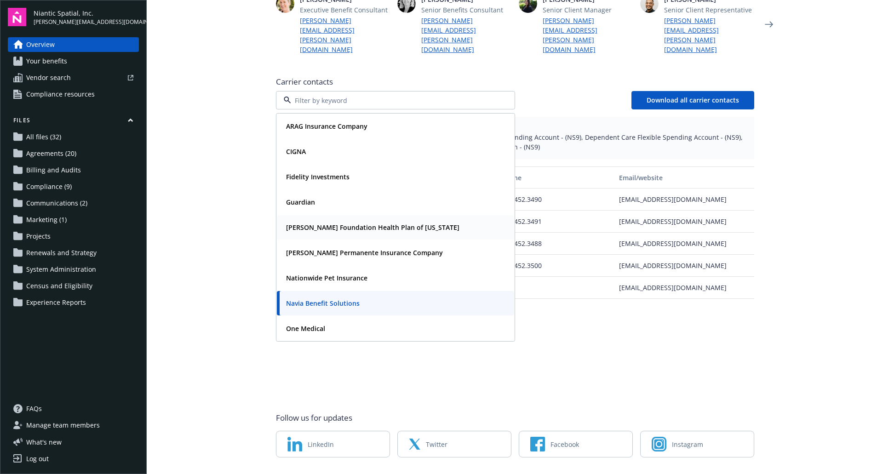
scroll to position [282, 0]
click at [321, 324] on strong "One Medical" at bounding box center [305, 328] width 39 height 9
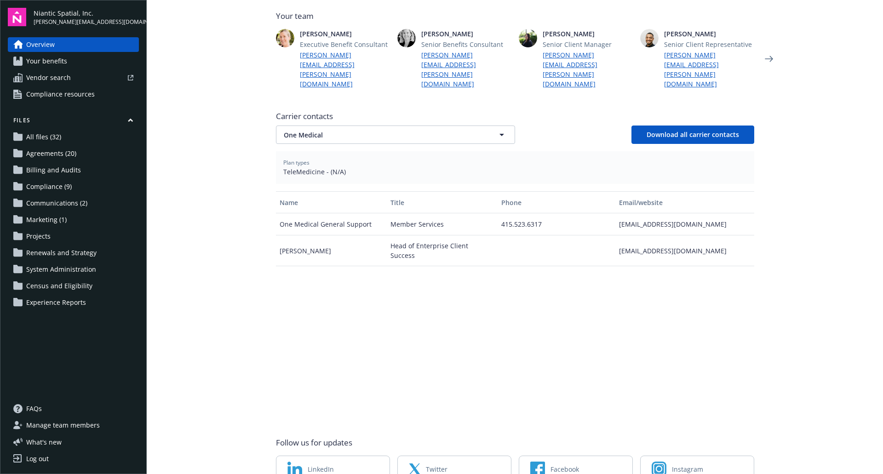
scroll to position [246, 0]
click at [334, 132] on span "One Medical" at bounding box center [379, 137] width 191 height 10
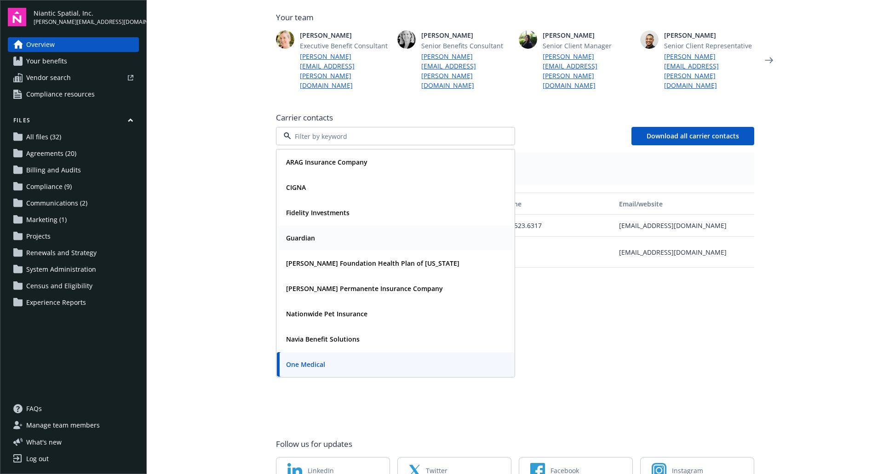
click at [324, 231] on div "Guardian" at bounding box center [395, 237] width 226 height 13
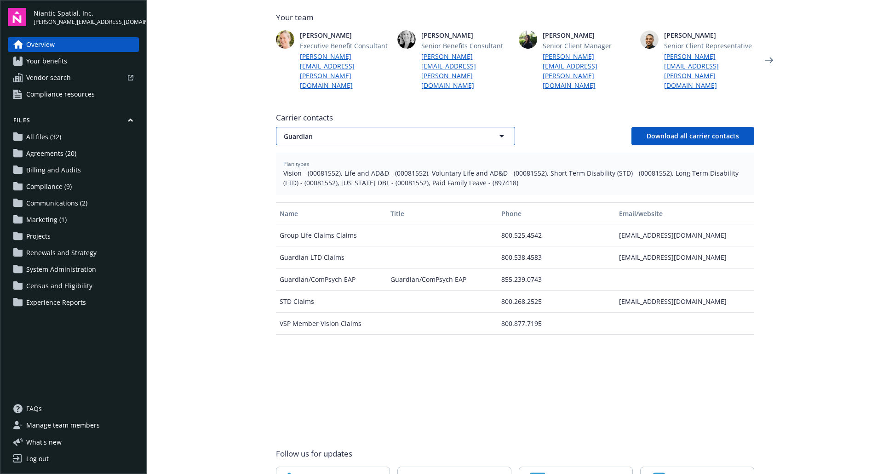
click at [304, 127] on button "Guardian" at bounding box center [395, 136] width 239 height 18
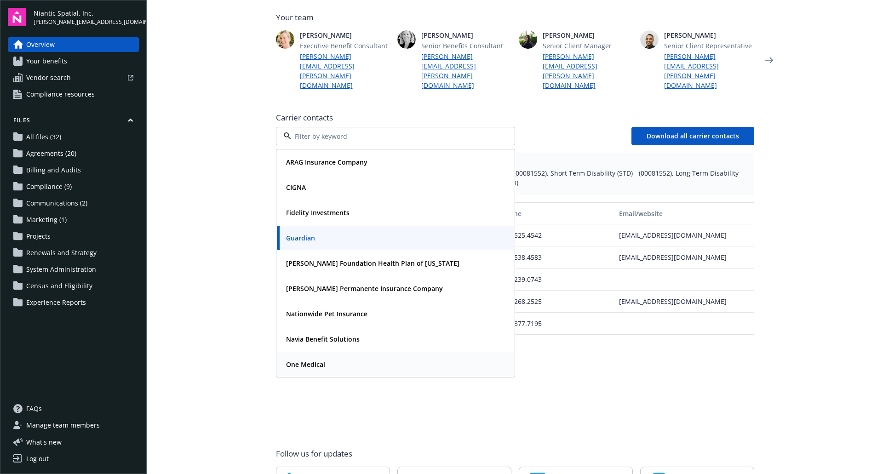
click at [322, 352] on div "One Medical" at bounding box center [395, 364] width 237 height 24
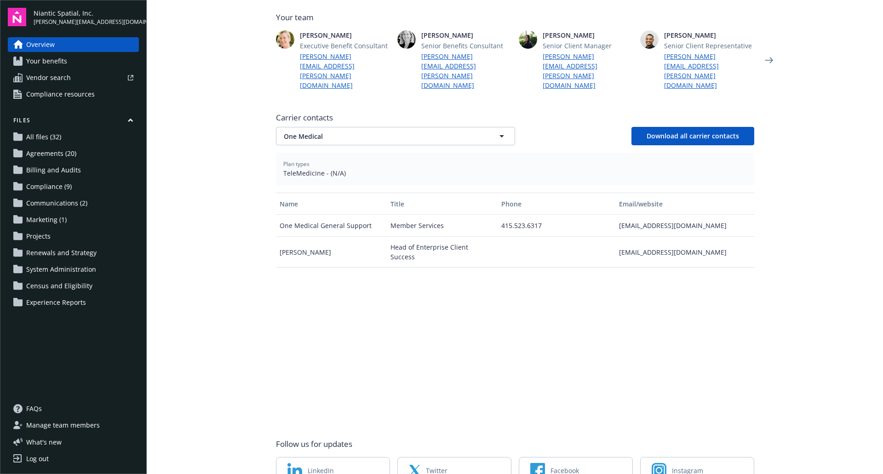
click at [311, 259] on div "Name Title Phone Email/website One Medical General Support Member Services 415.…" at bounding box center [515, 307] width 478 height 228
click at [301, 127] on button "One Medical" at bounding box center [395, 136] width 239 height 18
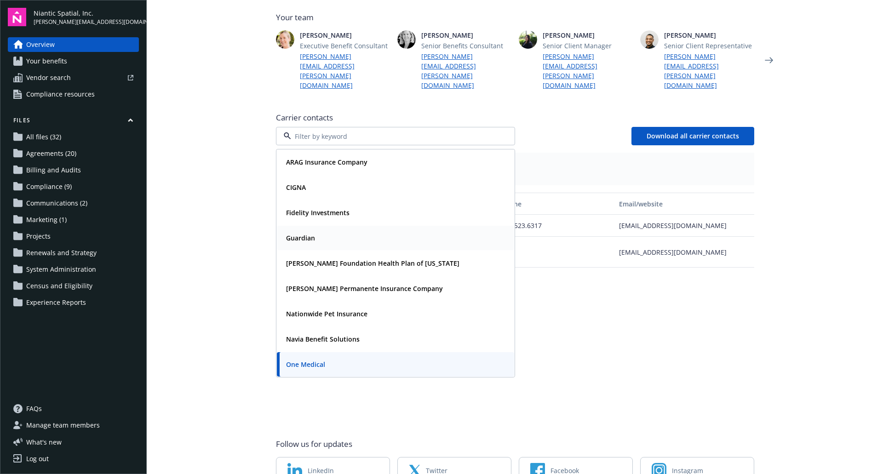
click at [301, 234] on strong "Guardian" at bounding box center [300, 238] width 29 height 9
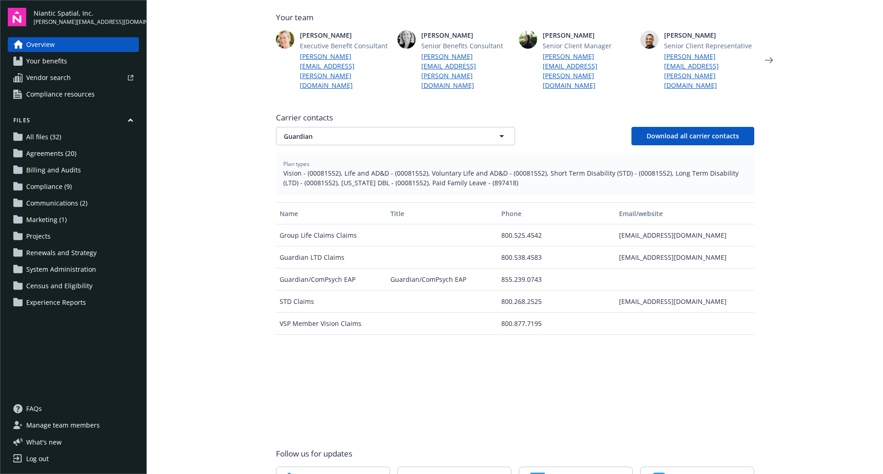
click at [209, 272] on main "Welcome to Navigator Newfront news View all news Case Study: How the 49ers Part…" at bounding box center [515, 237] width 736 height 474
click at [309, 132] on span "Guardian" at bounding box center [379, 137] width 191 height 10
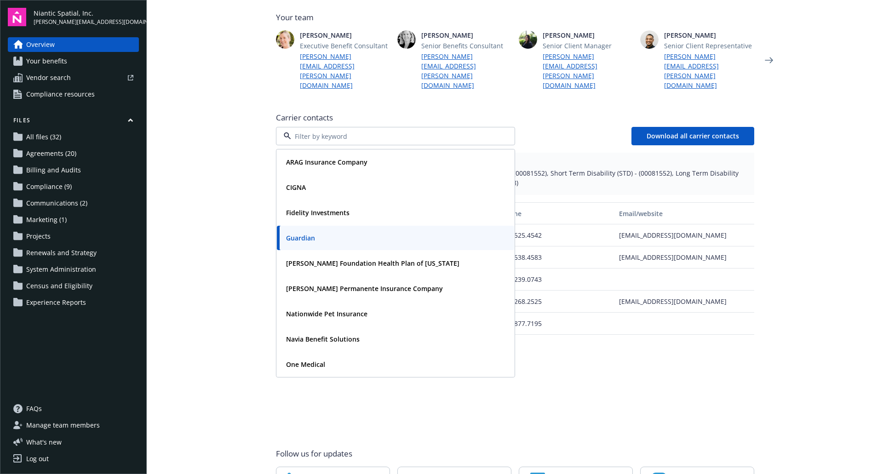
click at [227, 230] on main "Welcome to Navigator Newfront news View all news Case Study: How the 49ers Part…" at bounding box center [515, 237] width 736 height 474
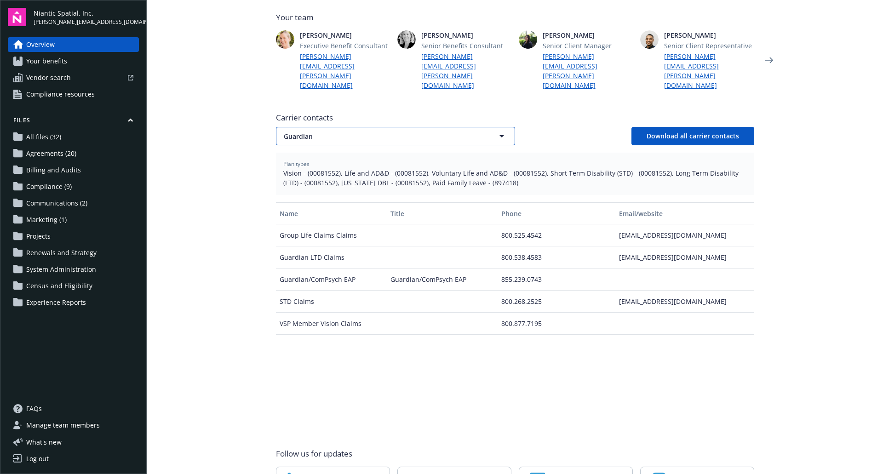
click at [300, 132] on span "Guardian" at bounding box center [379, 137] width 191 height 10
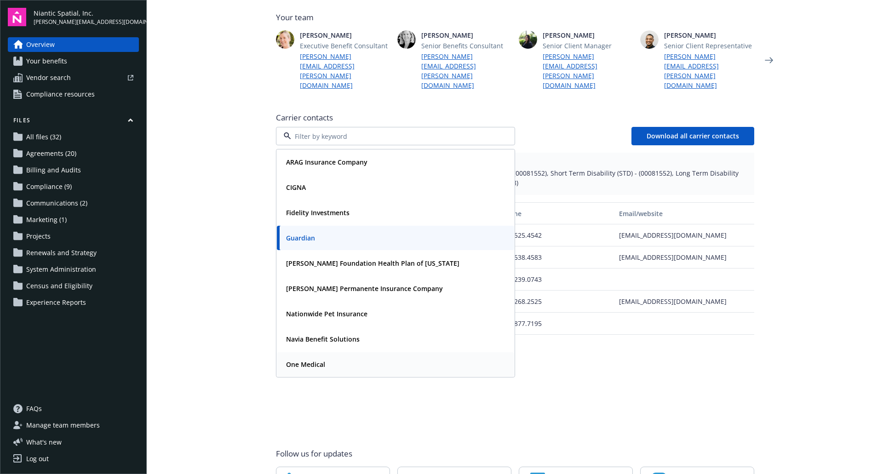
click at [306, 360] on strong "One Medical" at bounding box center [305, 364] width 39 height 9
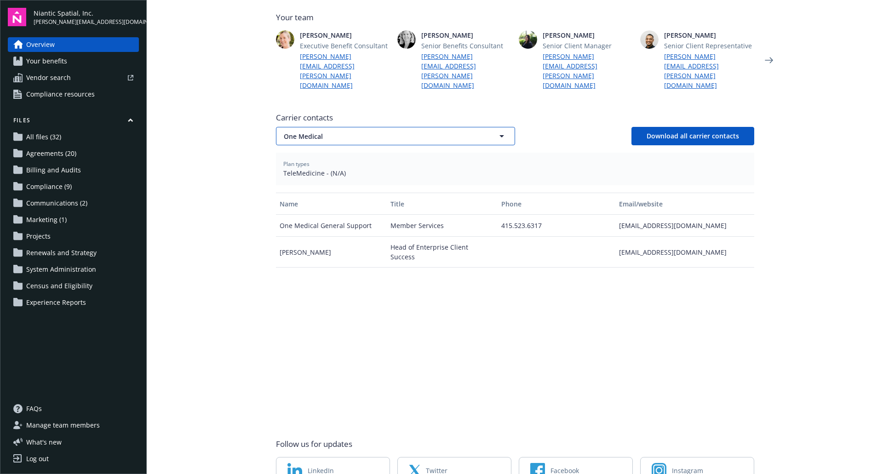
click at [316, 132] on span "One Medical" at bounding box center [379, 137] width 191 height 10
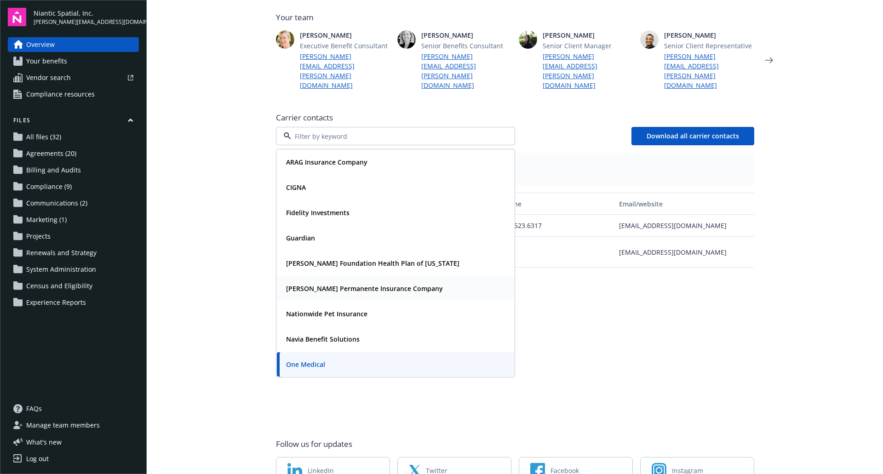
click at [325, 284] on span "Kaiser Permanente Insurance Company" at bounding box center [364, 289] width 157 height 10
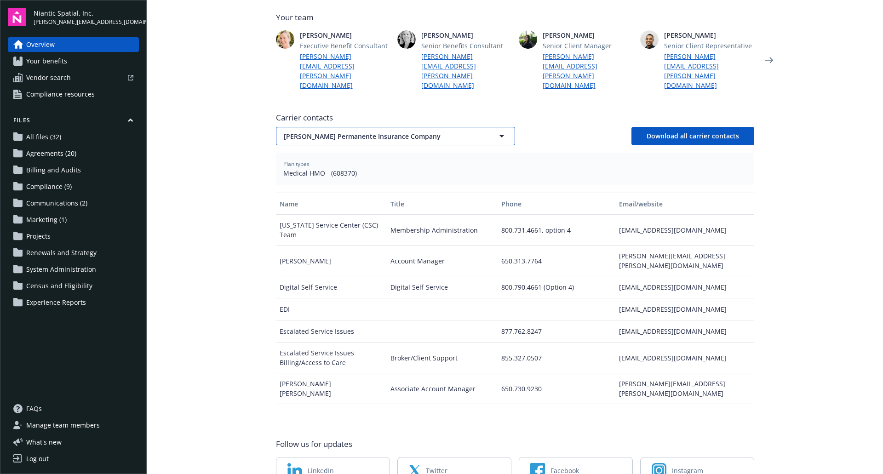
click at [366, 132] on span "Kaiser Permanente Insurance Company" at bounding box center [379, 137] width 191 height 10
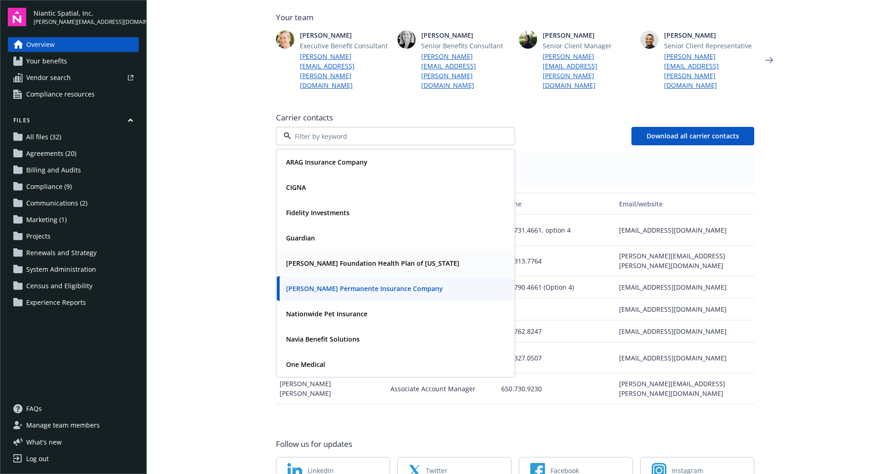
click at [329, 259] on strong "Kaiser Foundation Health Plan of Washington" at bounding box center [372, 263] width 173 height 9
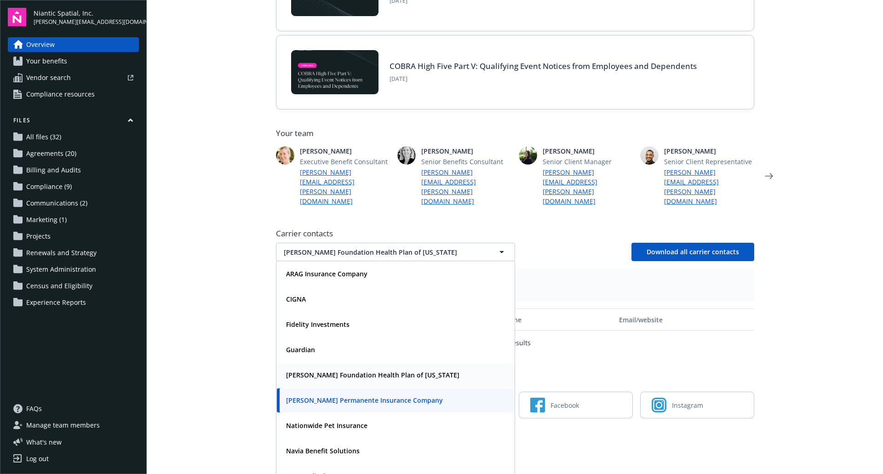
scroll to position [95, 0]
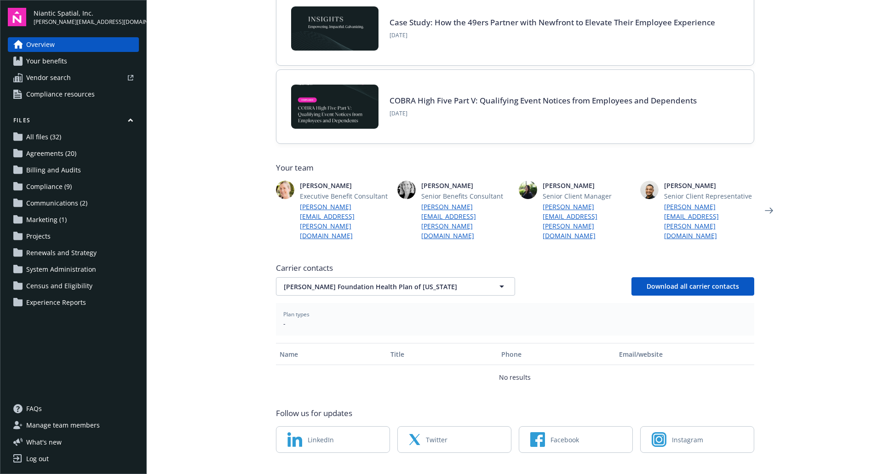
click at [252, 284] on main "Welcome to Navigator Newfront news View all news Case Study: How the 49ers Part…" at bounding box center [515, 237] width 736 height 474
click at [654, 282] on span "Download all carrier contacts" at bounding box center [693, 286] width 92 height 9
